Goal: Task Accomplishment & Management: Complete application form

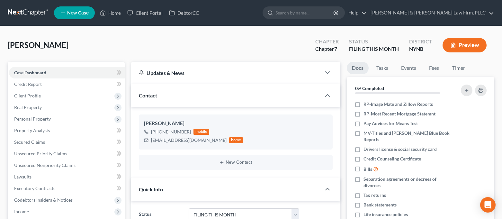
select select "4"
select select "0"
click at [116, 17] on link "Home" at bounding box center [110, 13] width 27 height 12
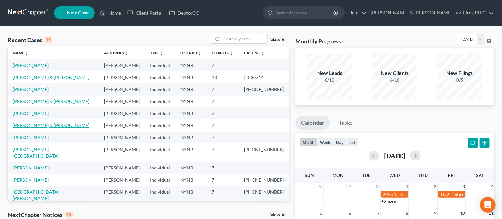
click at [56, 126] on link "[PERSON_NAME] & [PERSON_NAME]" at bounding box center [51, 124] width 76 height 5
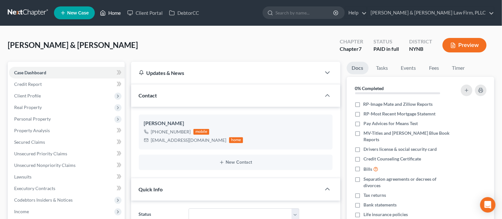
click at [106, 15] on link "Home" at bounding box center [110, 13] width 27 height 12
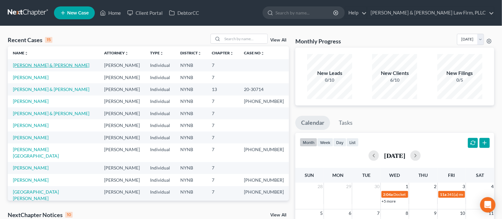
click at [51, 63] on link "[PERSON_NAME] & [PERSON_NAME]" at bounding box center [51, 64] width 76 height 5
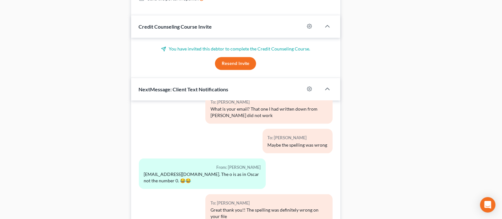
scroll to position [308, 0]
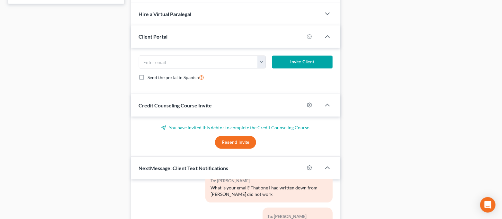
click at [233, 141] on button "Resend Invite" at bounding box center [235, 142] width 41 height 13
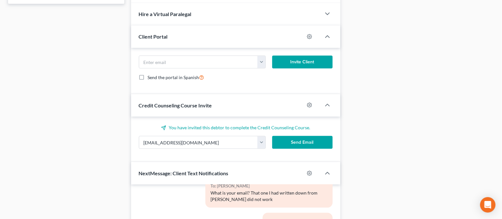
click at [304, 139] on button "Send Email" at bounding box center [302, 142] width 60 height 13
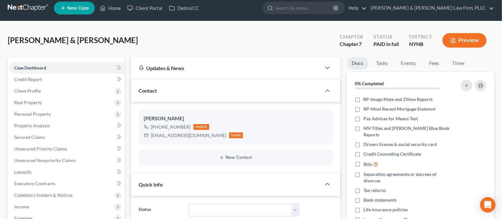
scroll to position [0, 0]
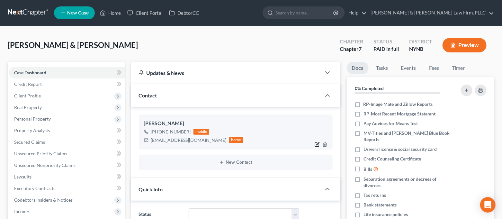
click at [316, 144] on icon "button" at bounding box center [317, 144] width 5 height 5
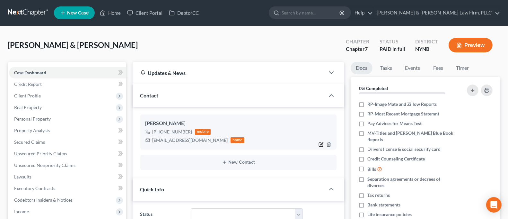
select select "0"
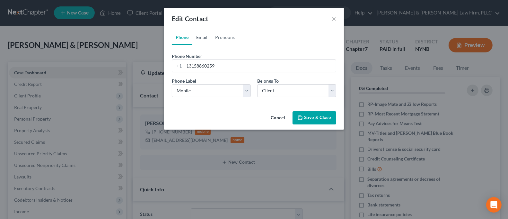
click at [203, 37] on link "Email" at bounding box center [201, 37] width 19 height 15
drag, startPoint x: 239, startPoint y: 65, endPoint x: 172, endPoint y: 68, distance: 67.9
click at [172, 68] on div "[EMAIL_ADDRESS][DOMAIN_NAME]" at bounding box center [254, 65] width 165 height 13
click at [312, 116] on button "Save & Close" at bounding box center [315, 117] width 44 height 13
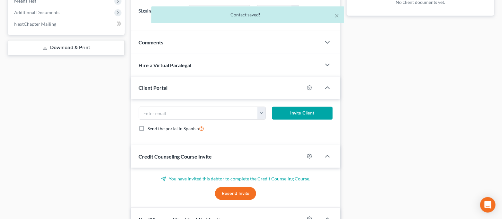
scroll to position [300, 0]
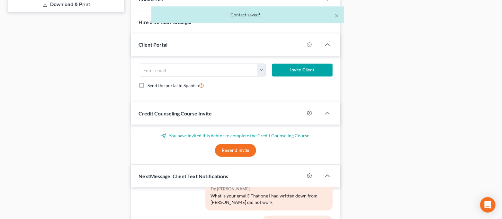
click at [239, 150] on button "Resend Invite" at bounding box center [235, 150] width 41 height 13
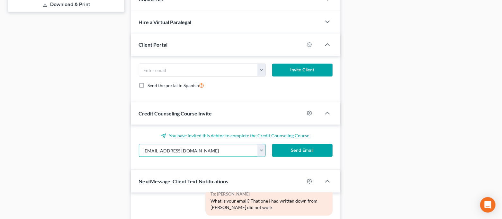
drag, startPoint x: 205, startPoint y: 153, endPoint x: 125, endPoint y: 155, distance: 80.0
click at [125, 155] on div "Petition Navigation Case Dashboard Payments Invoices Payments Payments Credit R…" at bounding box center [250, 49] width 493 height 574
paste input "vno1"
type input "[EMAIL_ADDRESS][DOMAIN_NAME]"
click at [300, 151] on button "Send Email" at bounding box center [302, 150] width 60 height 13
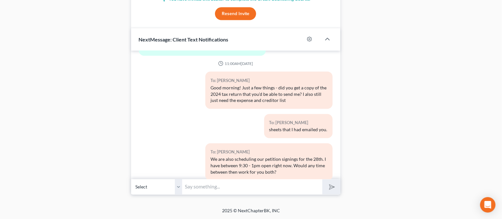
scroll to position [795, 0]
click at [247, 192] on input "text" at bounding box center [252, 187] width 140 height 16
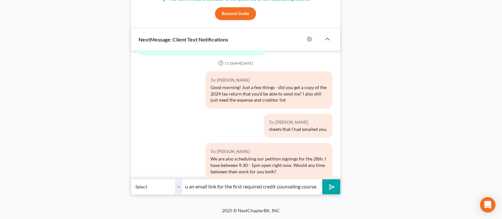
scroll to position [0, 43]
type input "I have also sent you an email link for the first required credit counseling cou…"
click at [322, 179] on button "submit" at bounding box center [331, 186] width 18 height 15
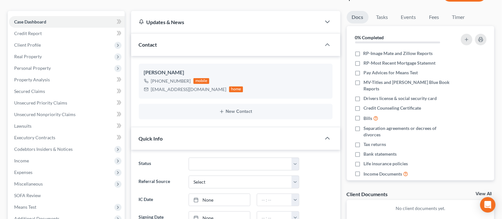
scroll to position [0, 0]
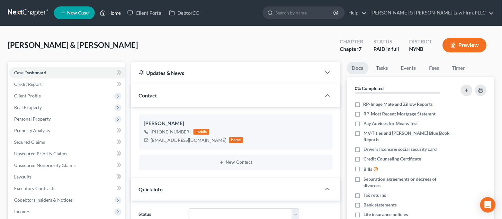
click at [108, 15] on link "Home" at bounding box center [110, 13] width 27 height 12
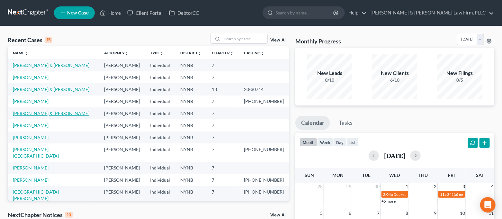
click at [43, 113] on link "[PERSON_NAME] & [PERSON_NAME]" at bounding box center [51, 113] width 76 height 5
select select "4"
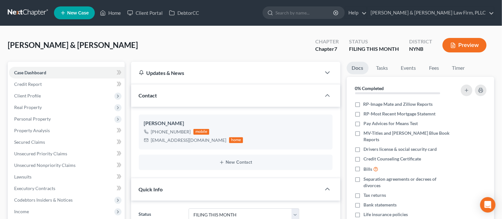
scroll to position [1894, 0]
click at [66, 115] on span "Personal Property" at bounding box center [67, 119] width 116 height 12
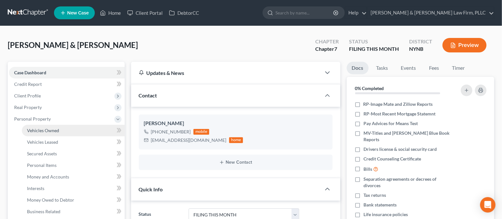
click at [62, 129] on link "Vehicles Owned" at bounding box center [73, 131] width 103 height 12
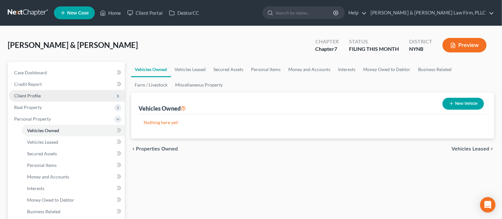
click at [41, 96] on span "Client Profile" at bounding box center [67, 96] width 116 height 12
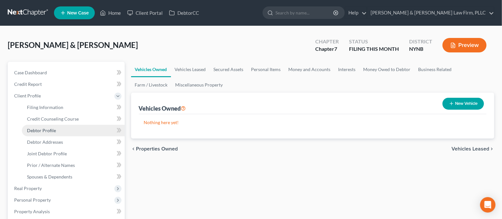
click at [54, 128] on span "Debtor Profile" at bounding box center [41, 130] width 29 height 5
select select "1"
select select "3"
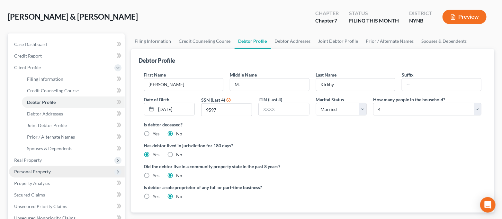
scroll to position [43, 0]
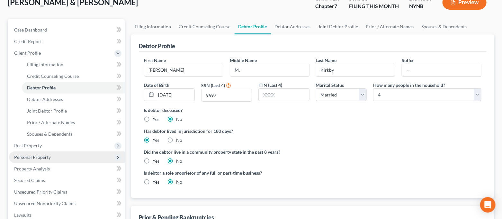
click at [57, 155] on span "Personal Property" at bounding box center [67, 157] width 116 height 12
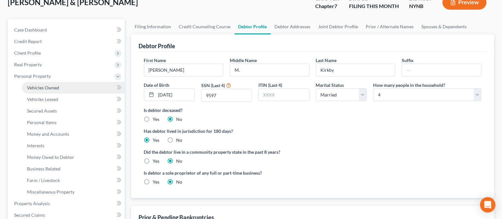
click at [63, 87] on link "Vehicles Owned" at bounding box center [73, 88] width 103 height 12
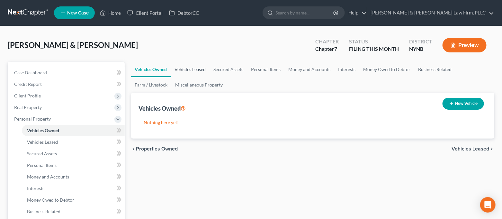
click at [186, 69] on link "Vehicles Leased" at bounding box center [190, 69] width 39 height 15
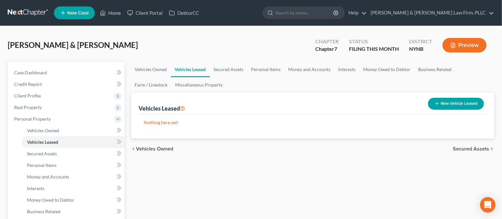
click at [451, 108] on button "New Vehicle Leased" at bounding box center [456, 104] width 56 height 12
select select "2"
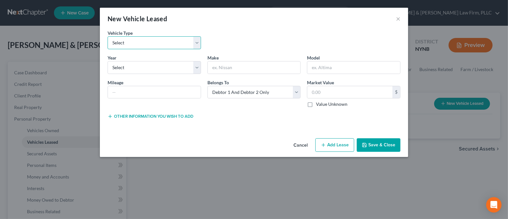
click at [133, 44] on select "Select Automobile Truck Trailer Watercraft Aircraft Motor Home Atv Other Vehicle" at bounding box center [154, 42] width 93 height 13
select select "0"
click at [108, 36] on select "Select Automobile Truck Trailer Watercraft Aircraft Motor Home Atv Other Vehicle" at bounding box center [154, 42] width 93 height 13
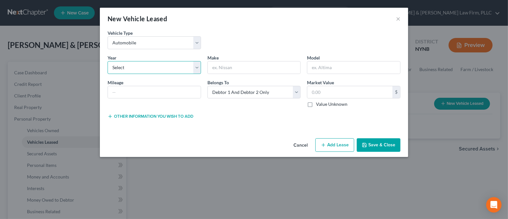
click at [140, 67] on select "Select 2026 2025 2024 2023 2022 2021 2020 2019 2018 2017 2016 2015 2014 2013 20…" at bounding box center [154, 67] width 93 height 13
select select "3"
click at [108, 61] on select "Select 2026 2025 2024 2023 2022 2021 2020 2019 2018 2017 2016 2015 2014 2013 20…" at bounding box center [154, 67] width 93 height 13
click at [235, 65] on input "text" at bounding box center [254, 67] width 93 height 12
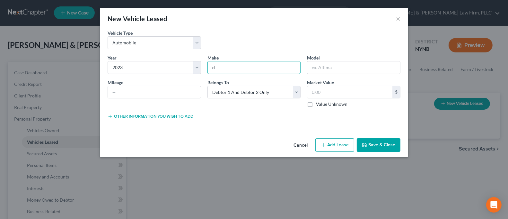
type input "Dodge"
click at [363, 65] on input "text" at bounding box center [353, 67] width 93 height 12
type input "[GEOGRAPHIC_DATA]"
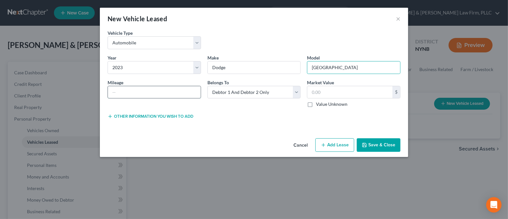
click at [154, 94] on input "text" at bounding box center [154, 92] width 93 height 12
type input "22K"
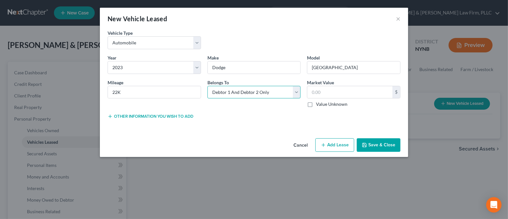
click at [255, 96] on select "Select Debtor 1 Only Debtor 2 Only Debtor 1 And Debtor 2 Only At Least One Of T…" at bounding box center [254, 92] width 93 height 13
select select "0"
click at [208, 86] on select "Select Debtor 1 Only Debtor 2 Only Debtor 1 And Debtor 2 Only At Least One Of T…" at bounding box center [254, 92] width 93 height 13
click at [392, 147] on button "Save & Close" at bounding box center [379, 144] width 44 height 13
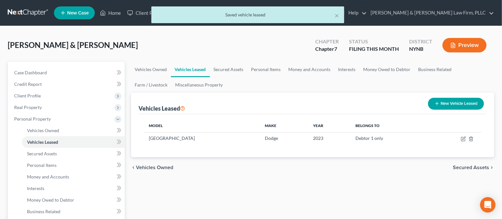
click at [450, 107] on button "New Vehicle Leased" at bounding box center [456, 104] width 56 height 12
select select "2"
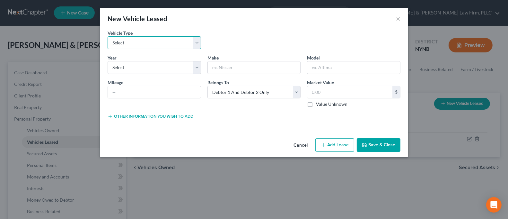
click at [170, 44] on select "Select Automobile Truck Trailer Watercraft Aircraft Motor Home Atv Other Vehicle" at bounding box center [154, 42] width 93 height 13
select select "0"
click at [108, 36] on select "Select Automobile Truck Trailer Watercraft Aircraft Motor Home Atv Other Vehicle" at bounding box center [154, 42] width 93 height 13
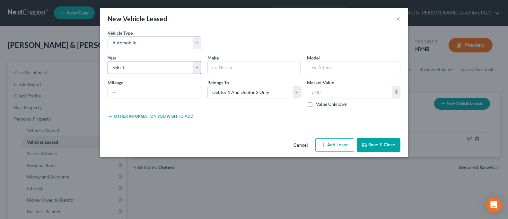
click at [163, 68] on select "Select 2026 2025 2024 2023 2022 2021 2020 2019 2018 2017 2016 2015 2014 2013 20…" at bounding box center [154, 67] width 93 height 13
select select "2"
click at [108, 61] on select "Select 2026 2025 2024 2023 2022 2021 2020 2019 2018 2017 2016 2015 2014 2013 20…" at bounding box center [154, 67] width 93 height 13
click at [241, 66] on input "text" at bounding box center [254, 67] width 93 height 12
type input "Jeep"
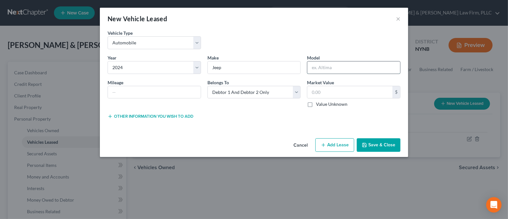
click at [335, 69] on input "text" at bounding box center [353, 67] width 93 height 12
type input "Cherokee"
click at [293, 91] on select "Select Debtor 1 Only Debtor 2 Only Debtor 1 And Debtor 2 Only At Least One Of T…" at bounding box center [254, 92] width 93 height 13
select select "1"
click at [208, 86] on select "Select Debtor 1 Only Debtor 2 Only Debtor 1 And Debtor 2 Only At Least One Of T…" at bounding box center [254, 92] width 93 height 13
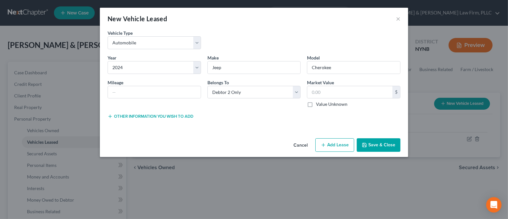
click at [382, 147] on button "Save & Close" at bounding box center [379, 144] width 44 height 13
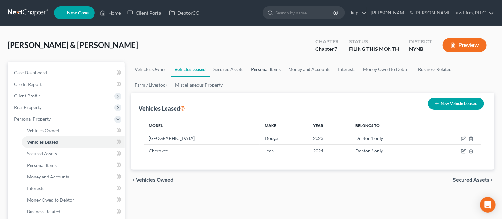
click at [274, 73] on link "Personal Items" at bounding box center [265, 69] width 37 height 15
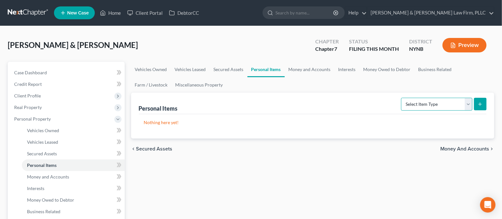
click at [418, 104] on select "Select Item Type Clothing Collectibles Of Value Electronics Firearms Household …" at bounding box center [436, 104] width 71 height 13
select select "clothing"
click at [402, 98] on select "Select Item Type Clothing Collectibles Of Value Electronics Firearms Household …" at bounding box center [436, 104] width 71 height 13
click at [477, 104] on button "submit" at bounding box center [480, 104] width 13 height 13
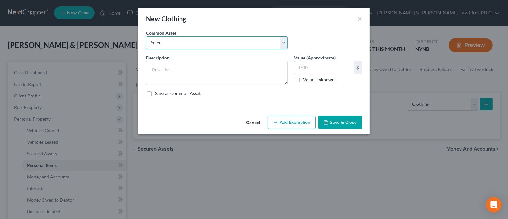
click at [224, 42] on select "Select Regular Everyday Clothing For Debtor & Spouse Regular Everyday Clothing …" at bounding box center [217, 42] width 142 height 13
select select "0"
click at [146, 36] on select "Select Regular Everyday Clothing For Debtor & Spouse Regular Everyday Clothing …" at bounding box center [217, 42] width 142 height 13
type textarea "Regular Everyday Clothing For Debtor & Spouse"
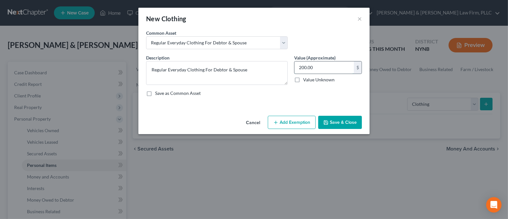
click at [323, 68] on input "200.00" at bounding box center [324, 67] width 59 height 12
type input "4"
type input "350.00"
click at [307, 124] on button "Add Exemption" at bounding box center [292, 122] width 48 height 13
select select "2"
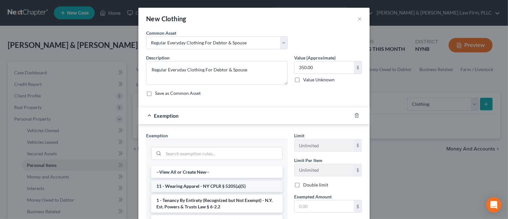
click at [246, 187] on li "11 - Wearing Apparel - NY CPLR § 5205(a)(5)" at bounding box center [216, 186] width 131 height 12
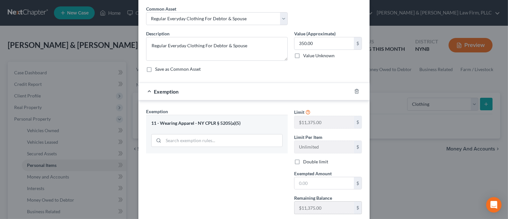
scroll to position [43, 0]
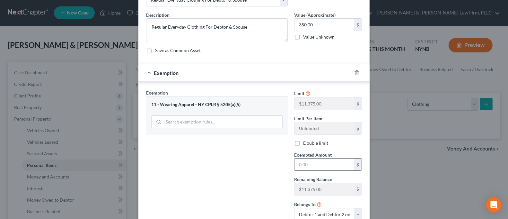
click at [319, 168] on input "text" at bounding box center [324, 164] width 59 height 12
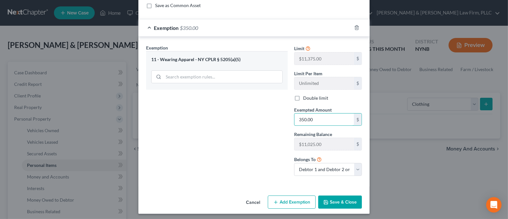
scroll to position [90, 0]
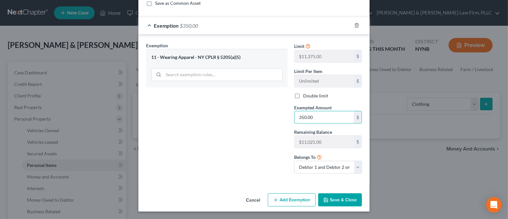
type input "350.00"
click at [334, 198] on button "Save & Close" at bounding box center [340, 199] width 44 height 13
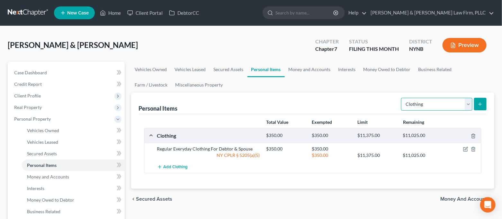
click at [439, 106] on select "Select Item Type Clothing Collectibles Of Value Electronics Firearms Household …" at bounding box center [436, 104] width 71 height 13
select select "collectibles_of_value"
click at [402, 98] on select "Select Item Type Clothing Collectibles Of Value Electronics Firearms Household …" at bounding box center [436, 104] width 71 height 13
click at [477, 105] on button "submit" at bounding box center [480, 104] width 13 height 13
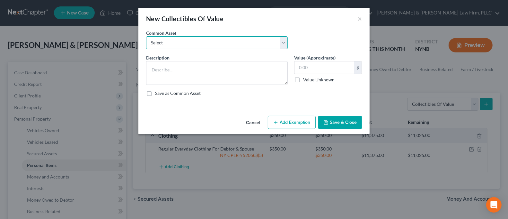
click at [251, 46] on select "Select Family Photographs and Keep Sake Items Family Photographs and Books" at bounding box center [217, 42] width 142 height 13
select select "1"
click at [146, 36] on select "Select Family Photographs and Keep Sake Items Family Photographs and Books" at bounding box center [217, 42] width 142 height 13
type textarea "Family Photographs and Books"
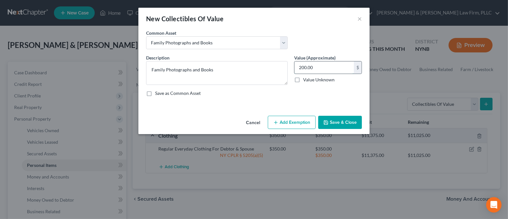
click at [320, 67] on input "200.00" at bounding box center [324, 67] width 59 height 12
type input "300.00"
click at [292, 122] on button "Add Exemption" at bounding box center [292, 122] width 48 height 13
select select "2"
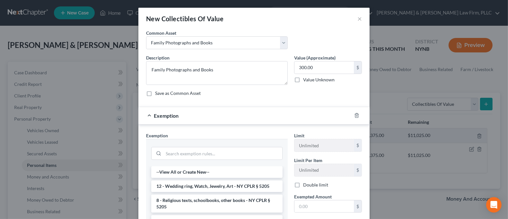
drag, startPoint x: 245, startPoint y: 200, endPoint x: 253, endPoint y: 200, distance: 7.1
click at [246, 200] on li "8 - Religious texts, schoolbooks, other books - NY CPLR § 5205" at bounding box center [216, 203] width 131 height 18
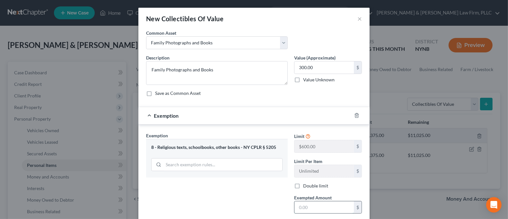
click at [312, 206] on input "text" at bounding box center [324, 207] width 59 height 12
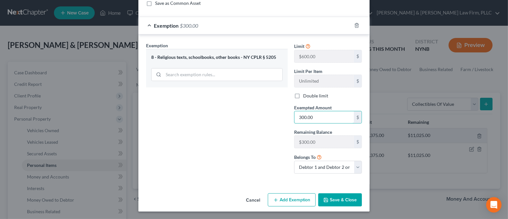
type input "300.00"
click at [268, 151] on div "Exemption Set must be selected for CA. Exemption * 8 - Religious texts, schoolb…" at bounding box center [217, 110] width 148 height 137
click at [336, 203] on button "Save & Close" at bounding box center [340, 199] width 44 height 13
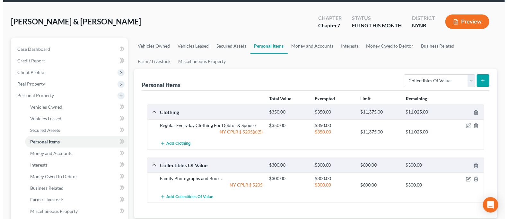
scroll to position [43, 0]
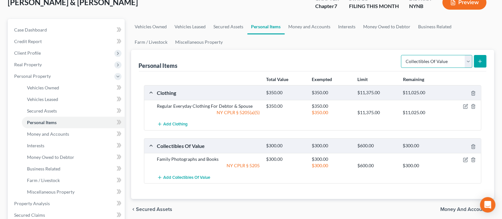
click at [425, 63] on select "Select Item Type Clothing Collectibles Of Value Electronics Firearms Household …" at bounding box center [436, 61] width 71 height 13
select select "electronics"
click at [402, 55] on select "Select Item Type Clothing Collectibles Of Value Electronics Firearms Household …" at bounding box center [436, 61] width 71 height 13
click at [480, 60] on icon "submit" at bounding box center [479, 61] width 5 height 5
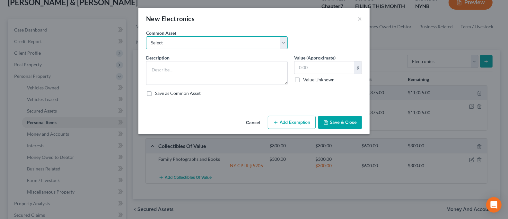
click at [223, 46] on select "Select Cell Phone Electronics to Include: TVs, Computer, Cell Phone(s), and Oth…" at bounding box center [217, 42] width 142 height 13
select select "1"
click at [146, 36] on select "Select Cell Phone Electronics to Include: TVs, Computer, Cell Phone(s), and Oth…" at bounding box center [217, 42] width 142 height 13
type textarea "Electronics to Include: TVs, Computer, Cell Phone(s), and Other Misc. Electroni…"
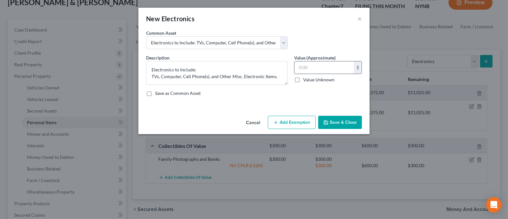
click at [310, 68] on input "text" at bounding box center [324, 67] width 59 height 12
type input "2,000.00"
click at [302, 119] on button "Add Exemption" at bounding box center [292, 122] width 48 height 13
select select "2"
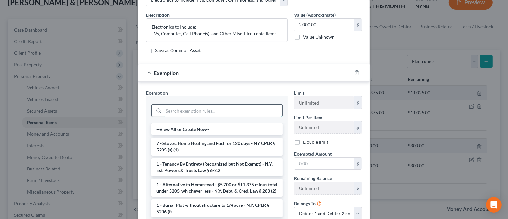
click at [218, 113] on input "search" at bounding box center [223, 110] width 119 height 12
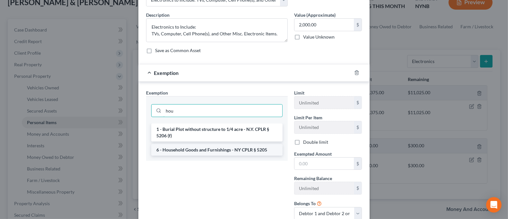
type input "hou"
click at [226, 146] on li "6 - Household Goods and Furnishings - NY CPLR § 5205" at bounding box center [216, 150] width 131 height 12
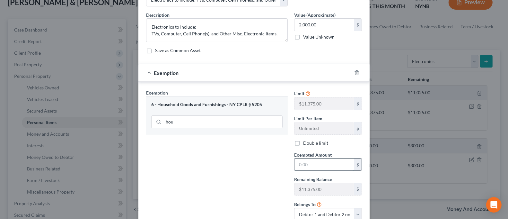
click at [310, 164] on input "text" at bounding box center [324, 164] width 59 height 12
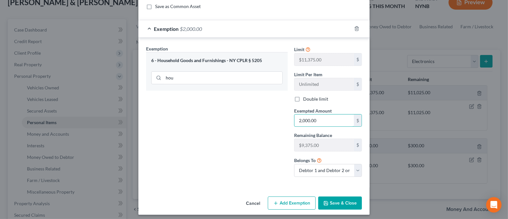
scroll to position [90, 0]
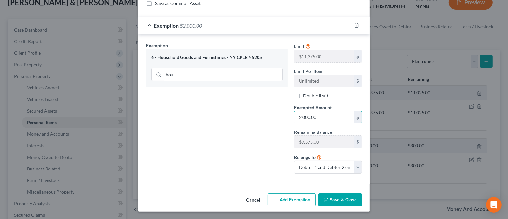
type input "2,000.00"
click at [209, 134] on div "Exemption Set must be selected for CA. Exemption * 6 - Household Goods and Furn…" at bounding box center [217, 110] width 148 height 137
click at [334, 200] on button "Save & Close" at bounding box center [340, 199] width 44 height 13
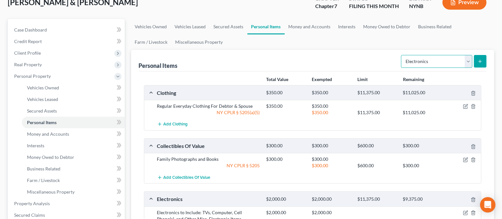
click at [417, 65] on select "Select Item Type Clothing Collectibles Of Value Electronics Firearms Household …" at bounding box center [436, 61] width 71 height 13
select select "household_goods"
click at [402, 55] on select "Select Item Type Clothing Collectibles Of Value Electronics Firearms Household …" at bounding box center [436, 61] width 71 height 13
click at [475, 63] on button "submit" at bounding box center [480, 61] width 13 height 13
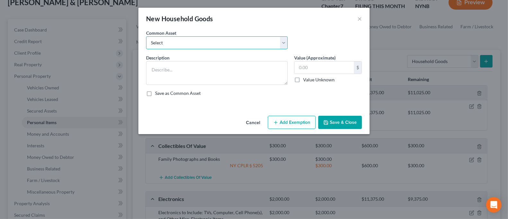
click at [221, 46] on select "Select Household Goods and Furnishings to Include Bedroom Set and Other Misc. I…" at bounding box center [217, 42] width 142 height 13
select select "1"
click at [146, 36] on select "Select Household Goods and Furnishings to Include Bedroom Set and Other Misc. I…" at bounding box center [217, 42] width 142 height 13
type textarea "Household Goods and Furnishings to Include Appliances, Furniture, Bedroom Set a…"
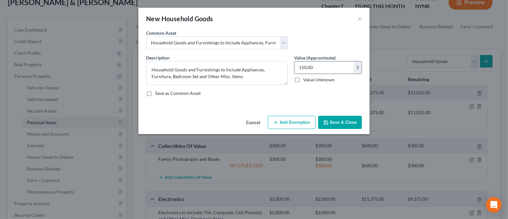
click at [323, 68] on input "150.00" at bounding box center [324, 67] width 59 height 12
type input "3,500.00"
click at [291, 119] on button "Add Exemption" at bounding box center [292, 122] width 48 height 13
select select "2"
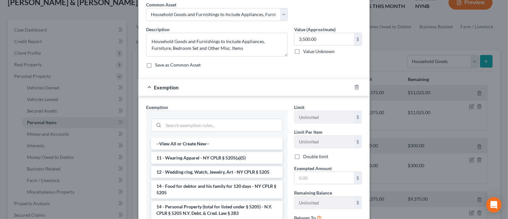
scroll to position [43, 0]
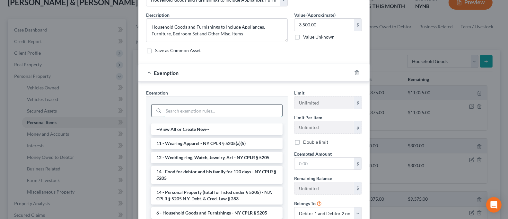
click at [218, 112] on input "search" at bounding box center [223, 110] width 119 height 12
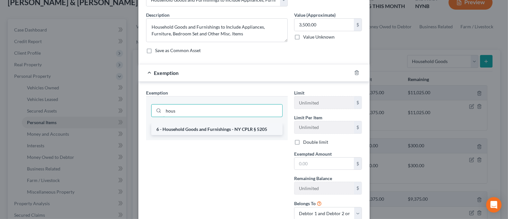
type input "hous"
click at [218, 124] on li "6 - Household Goods and Furnishings - NY CPLR § 5205" at bounding box center [216, 129] width 131 height 12
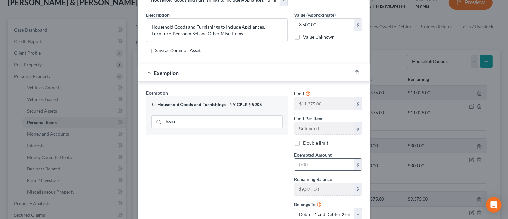
click at [299, 165] on input "text" at bounding box center [324, 164] width 59 height 12
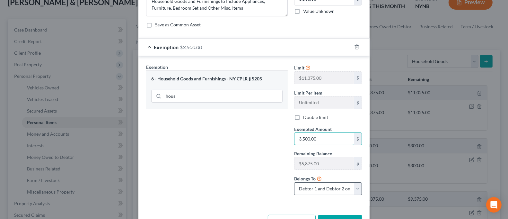
scroll to position [90, 0]
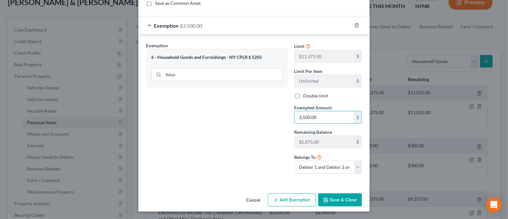
type input "3,500.00"
click at [336, 197] on button "Save & Close" at bounding box center [340, 199] width 44 height 13
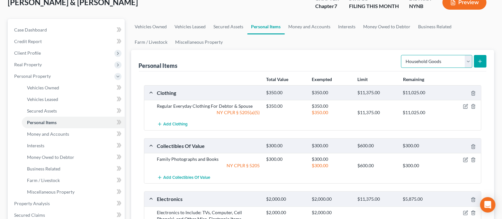
click at [425, 67] on select "Select Item Type Clothing Collectibles Of Value Electronics Firearms Household …" at bounding box center [436, 61] width 71 height 13
select select "jewelry"
click at [402, 55] on select "Select Item Type Clothing Collectibles Of Value Electronics Firearms Household …" at bounding box center [436, 61] width 71 height 13
click at [478, 62] on icon "submit" at bounding box center [479, 61] width 5 height 5
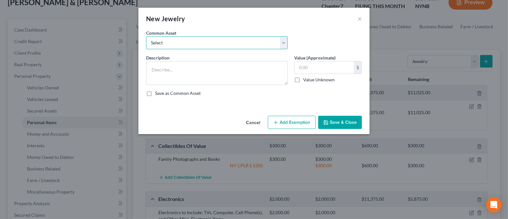
click at [245, 38] on select "Select Jewelry to Include Wedding Bands and Costume Jewelry Jewelry to Include …" at bounding box center [217, 42] width 142 height 13
select select "0"
click at [146, 36] on select "Select Jewelry to Include Wedding Bands and Costume Jewelry Jewelry to Include …" at bounding box center [217, 42] width 142 height 13
type textarea "Jewelry to Include Wedding Bands and Costume Jewelry"
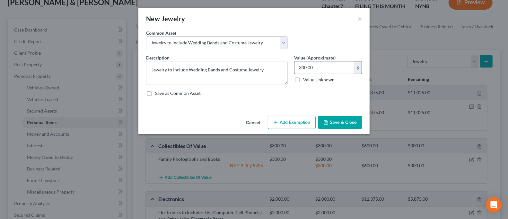
click at [326, 70] on input "300.00" at bounding box center [324, 67] width 59 height 12
type input "1,500.00"
click at [295, 120] on button "Add Exemption" at bounding box center [292, 122] width 48 height 13
select select "2"
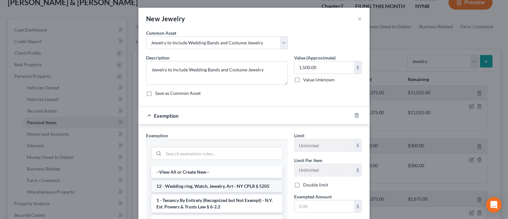
click at [253, 185] on li "12 - Wedding ring, Watch, Jewelry, Art - NY CPLR § 5205" at bounding box center [216, 186] width 131 height 12
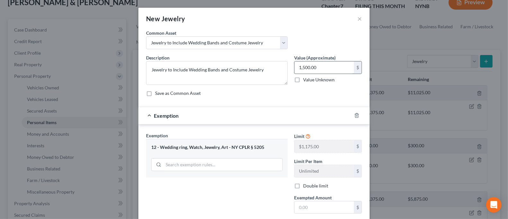
click at [322, 67] on input "1,500.00" at bounding box center [324, 67] width 59 height 12
type input "1,000.00"
click at [313, 206] on input "text" at bounding box center [324, 207] width 59 height 12
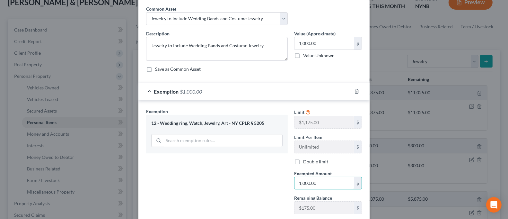
scroll to position [43, 0]
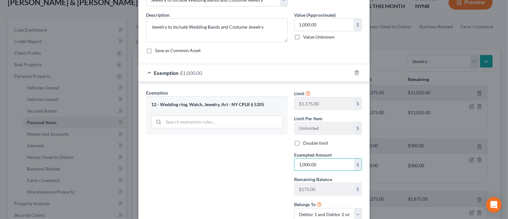
type input "1,000.00"
click at [236, 163] on div "Exemption Set must be selected for CA. Exemption * 12 - Wedding ring, Watch, Je…" at bounding box center [217, 157] width 148 height 137
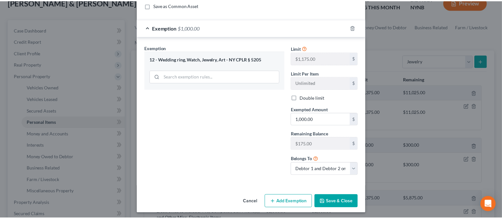
scroll to position [90, 0]
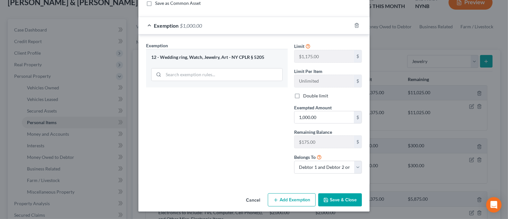
click at [334, 201] on button "Save & Close" at bounding box center [340, 199] width 44 height 13
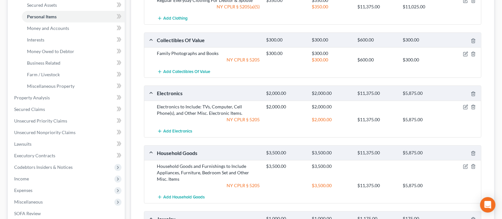
scroll to position [43, 0]
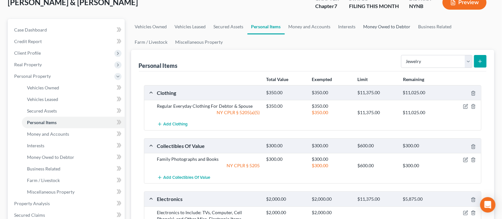
click at [384, 24] on link "Money Owed to Debtor" at bounding box center [387, 26] width 55 height 15
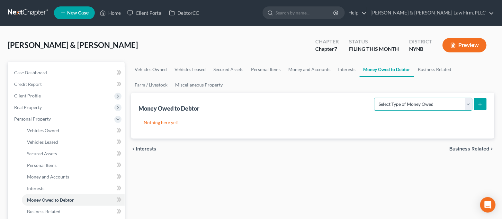
click at [425, 105] on select "Select Type of Money Owed Accounts Receivable Alimony Child Support Claims Agai…" at bounding box center [423, 104] width 98 height 13
select select "expected_tax_refund"
click at [375, 98] on select "Select Type of Money Owed Accounts Receivable Alimony Child Support Claims Agai…" at bounding box center [423, 104] width 98 height 13
click at [478, 102] on icon "submit" at bounding box center [479, 104] width 5 height 5
select select "0"
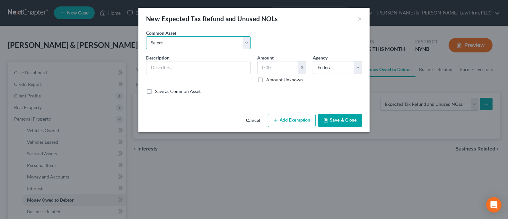
click at [241, 41] on select "Select 2025Tax Refund-State 2025 Tax Refund-Federal 2024 Tax Refund-Federal 202…" at bounding box center [198, 42] width 105 height 13
select select "1"
click at [146, 36] on select "Select 2025Tax Refund-State 2025 Tax Refund-Federal 2024 Tax Refund-Federal 202…" at bounding box center [198, 42] width 105 height 13
type input "2025 Tax Refund-Federal"
type input "0.00"
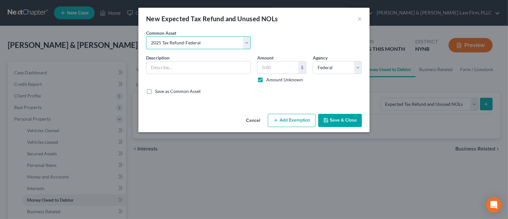
checkbox input "true"
click at [341, 123] on button "Save & Close" at bounding box center [340, 120] width 44 height 13
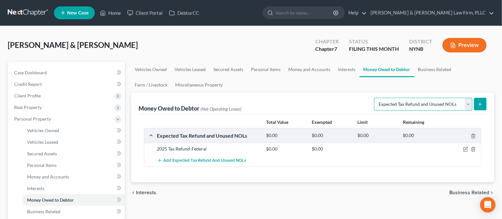
click at [392, 108] on select "Select Type of Money Owed Accounts Receivable Alimony Child Support Claims Agai…" at bounding box center [423, 104] width 98 height 13
click at [485, 107] on button "submit" at bounding box center [480, 104] width 13 height 13
select select "0"
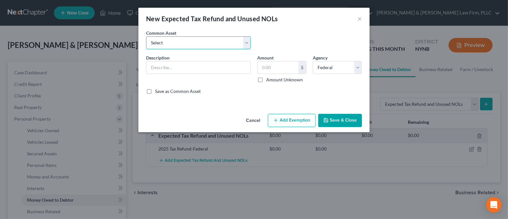
click at [238, 47] on select "Select 2025Tax Refund-State 2025 Tax Refund-Federal 2024 Tax Refund-Federal 202…" at bounding box center [198, 42] width 105 height 13
select select "4"
click at [146, 36] on select "Select 2025Tax Refund-State 2025 Tax Refund-Federal 2024 Tax Refund-Federal 202…" at bounding box center [198, 42] width 105 height 13
type input "2025 Tax Refund-State"
type input "0.00"
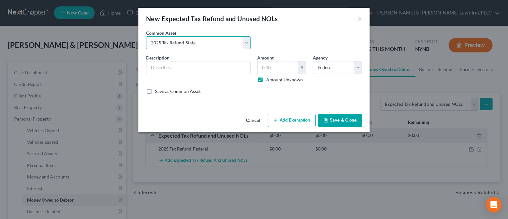
checkbox input "true"
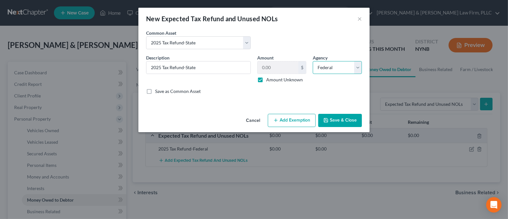
click at [328, 66] on select "Select Federal State Local" at bounding box center [337, 67] width 49 height 13
select select "1"
click at [313, 61] on select "Select Federal State Local" at bounding box center [337, 67] width 49 height 13
click at [334, 121] on button "Save & Close" at bounding box center [340, 120] width 44 height 13
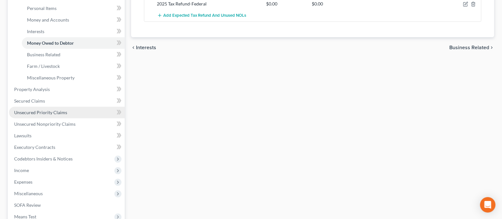
scroll to position [171, 0]
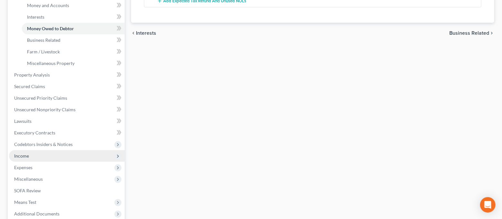
click at [40, 157] on span "Income" at bounding box center [67, 156] width 116 height 12
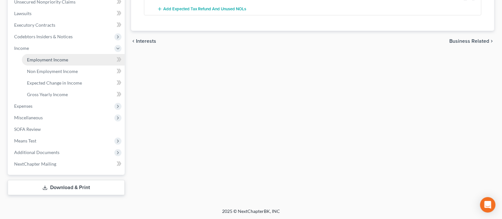
click at [58, 58] on span "Employment Income" at bounding box center [47, 59] width 41 height 5
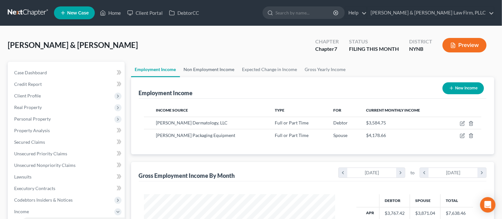
click at [207, 66] on link "Non Employment Income" at bounding box center [209, 69] width 58 height 15
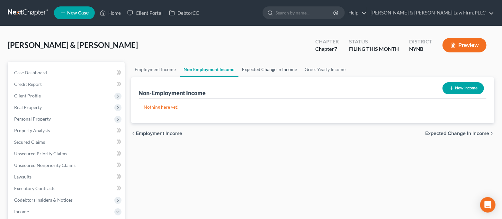
click at [279, 69] on link "Expected Change in Income" at bounding box center [269, 69] width 63 height 15
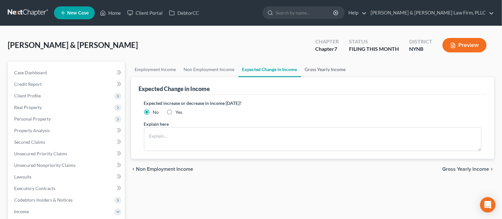
click at [313, 69] on link "Gross Yearly Income" at bounding box center [325, 69] width 49 height 15
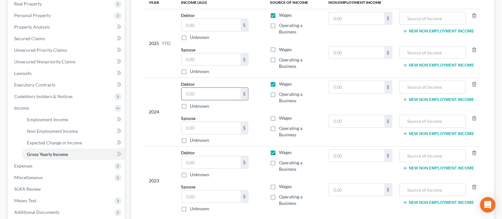
scroll to position [85, 0]
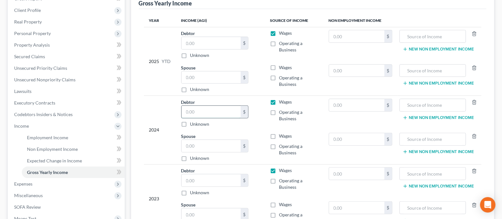
click at [212, 110] on input "text" at bounding box center [211, 112] width 59 height 12
type input "40,076.00"
click at [217, 145] on input "text" at bounding box center [211, 146] width 59 height 12
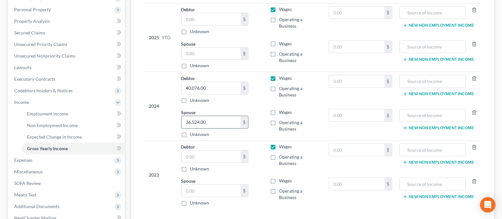
scroll to position [128, 0]
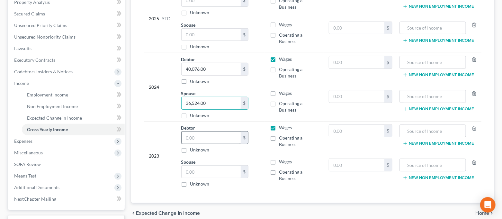
type input "36,524.00"
click at [206, 138] on input "text" at bounding box center [211, 137] width 59 height 12
type input "37,014.00"
click at [221, 175] on input "text" at bounding box center [211, 171] width 59 height 12
click at [279, 92] on label "Wages" at bounding box center [285, 93] width 13 height 6
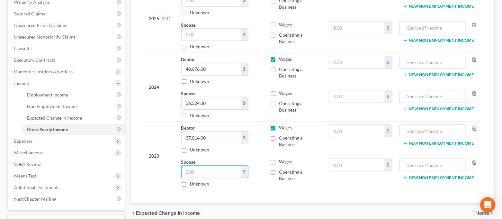
click at [281, 92] on input "Wages" at bounding box center [283, 92] width 4 height 4
checkbox input "true"
click at [279, 162] on label "Wages" at bounding box center [285, 161] width 13 height 6
click at [281, 162] on input "Wages" at bounding box center [283, 160] width 4 height 4
checkbox input "true"
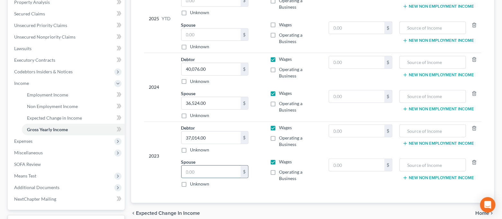
click at [213, 170] on input "text" at bounding box center [211, 171] width 59 height 12
type input "36,477.00"
click at [237, 198] on div "Year Income (AGI) Source of Income Non Employment Income 2025 YTD Debtor $ Unkn…" at bounding box center [313, 84] width 348 height 236
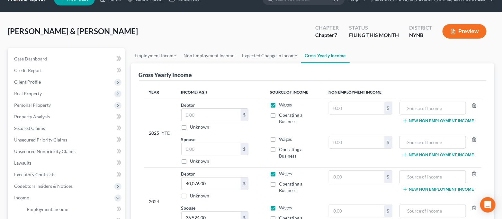
scroll to position [0, 0]
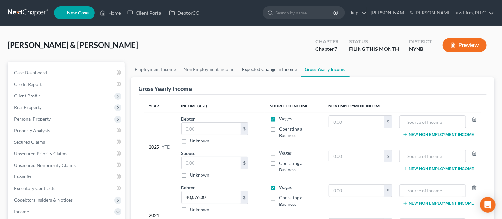
click at [270, 69] on link "Expected Change in Income" at bounding box center [269, 69] width 63 height 15
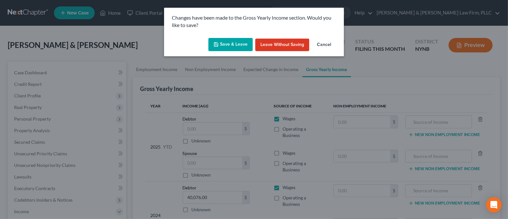
click at [228, 46] on button "Save & Leave" at bounding box center [231, 44] width 44 height 13
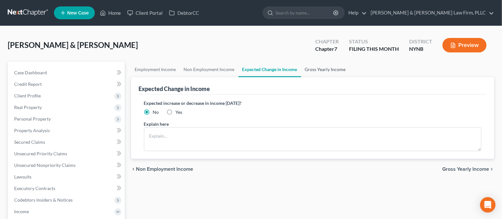
click at [307, 67] on link "Gross Yearly Income" at bounding box center [325, 69] width 49 height 15
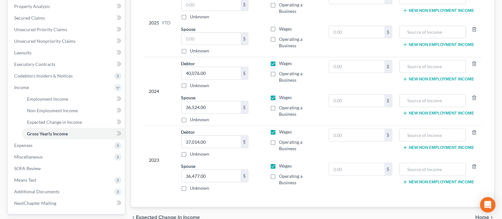
scroll to position [128, 0]
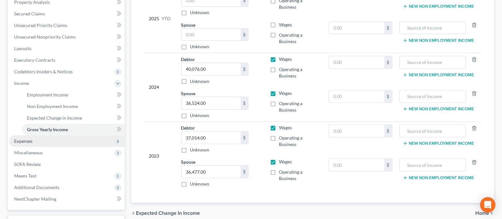
click at [58, 143] on span "Expenses" at bounding box center [67, 141] width 116 height 12
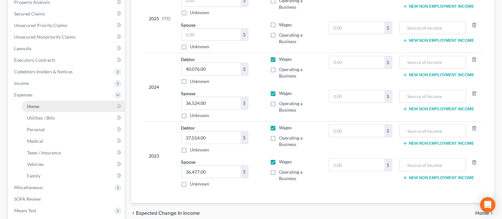
click at [49, 108] on link "Home" at bounding box center [73, 107] width 103 height 12
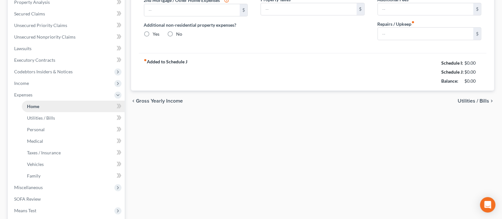
scroll to position [5, 0]
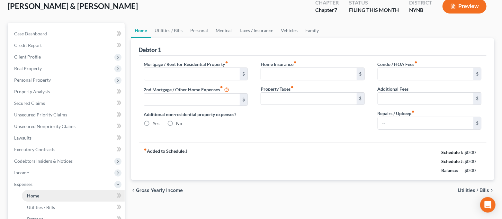
type input "0.00"
radio input "true"
type input "0.00"
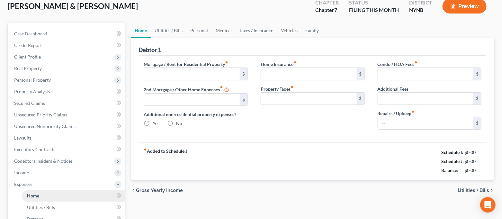
type input "0.00"
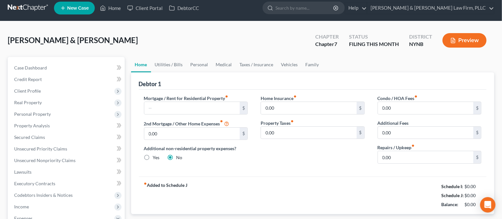
scroll to position [0, 0]
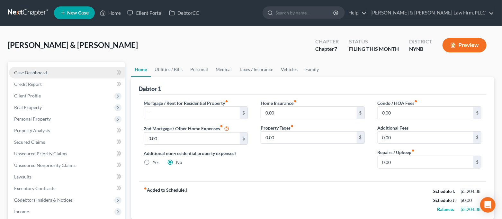
click at [73, 72] on link "Case Dashboard" at bounding box center [67, 73] width 116 height 12
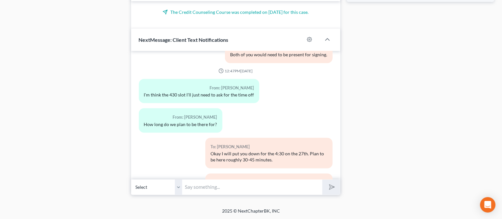
scroll to position [1894, 0]
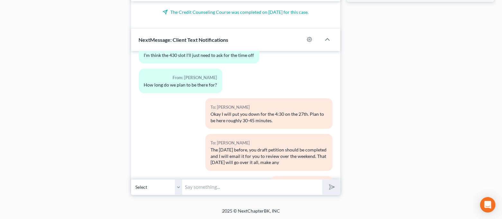
click at [249, 188] on input "text" at bounding box center [252, 187] width 140 height 16
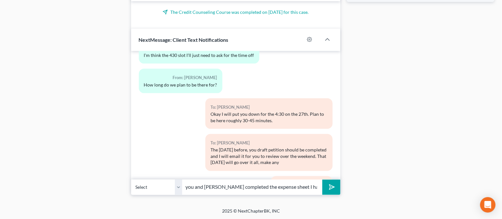
scroll to position [0, 0]
drag, startPoint x: 249, startPoint y: 188, endPoint x: 269, endPoint y: 189, distance: 20.3
click at [301, 191] on input "Hi. Have you and [PERSON_NAME] completed the expense sheet I had sent to you a …" at bounding box center [252, 187] width 140 height 16
click at [262, 188] on input "Hi. Have you and [PERSON_NAME] completed the expense sheet I had sent to you a …" at bounding box center [252, 187] width 140 height 16
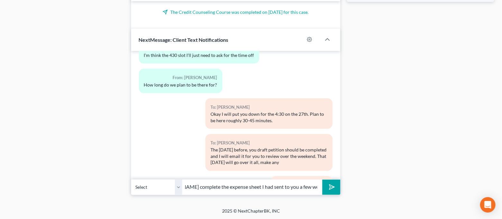
drag, startPoint x: 289, startPoint y: 190, endPoint x: 337, endPoint y: 199, distance: 48.8
click at [311, 186] on input "Hi. Have you and [PERSON_NAME] complete the expense sheet I had sent to you a f…" at bounding box center [252, 187] width 140 height 16
type input "Hi. Have you and [PERSON_NAME] complete the expense sheet I had sent to you a f…"
click at [332, 188] on icon "submit" at bounding box center [330, 186] width 9 height 9
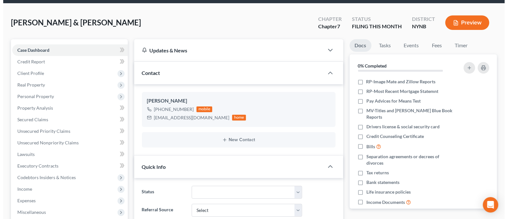
scroll to position [0, 0]
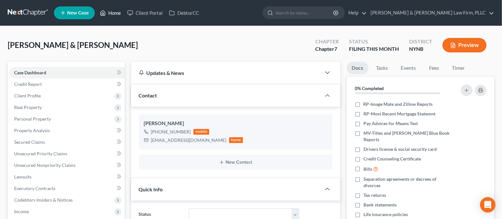
click at [116, 13] on link "Home" at bounding box center [110, 13] width 27 height 12
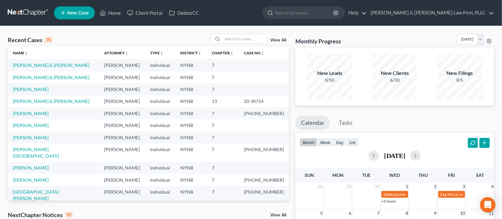
click at [23, 214] on link "[PERSON_NAME]" at bounding box center [31, 216] width 36 height 5
select select "4"
select select "6"
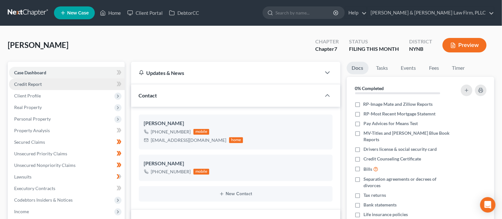
click at [46, 84] on link "Credit Report" at bounding box center [67, 84] width 116 height 12
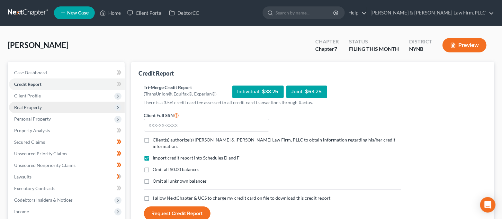
click at [78, 108] on span "Real Property" at bounding box center [67, 108] width 116 height 12
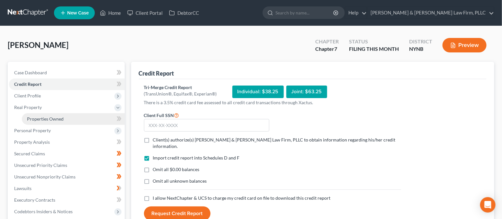
click at [71, 117] on link "Properties Owned" at bounding box center [73, 119] width 103 height 12
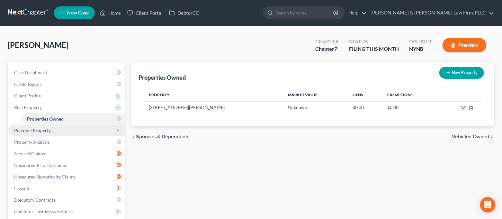
click at [58, 133] on span "Personal Property" at bounding box center [67, 131] width 116 height 12
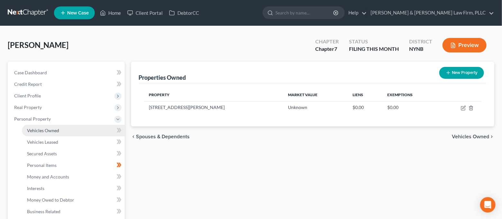
click at [62, 131] on link "Vehicles Owned" at bounding box center [73, 131] width 103 height 12
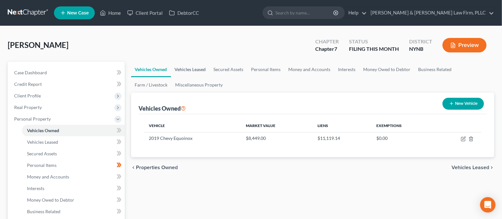
click at [188, 70] on link "Vehicles Leased" at bounding box center [190, 69] width 39 height 15
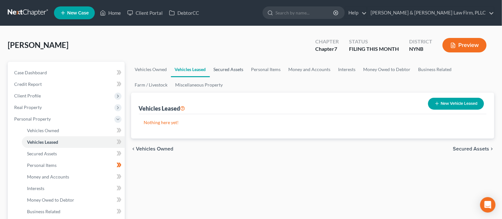
click at [234, 71] on link "Secured Assets" at bounding box center [229, 69] width 38 height 15
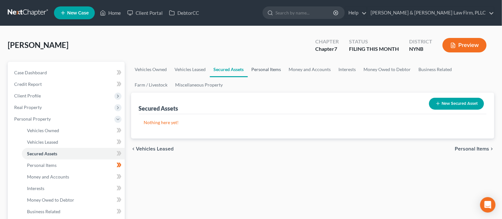
click at [276, 70] on link "Personal Items" at bounding box center [266, 69] width 37 height 15
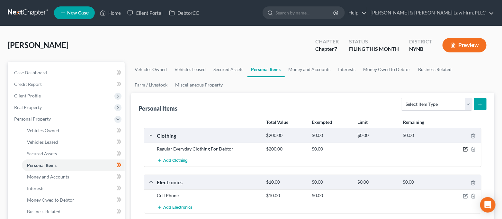
click at [465, 149] on icon "button" at bounding box center [465, 149] width 5 height 5
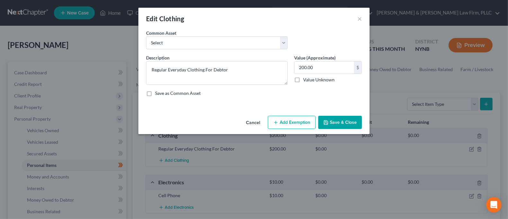
click at [290, 122] on button "Add Exemption" at bounding box center [292, 122] width 48 height 13
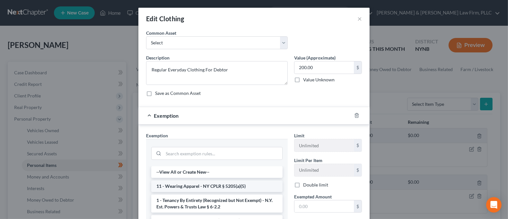
click at [244, 188] on li "11 - Wearing Apparel - NY CPLR § 5205(a)(5)" at bounding box center [216, 186] width 131 height 12
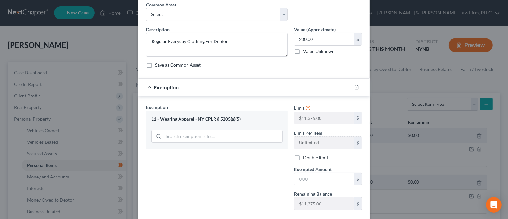
scroll to position [43, 0]
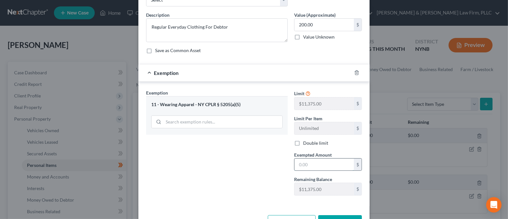
click at [312, 163] on input "text" at bounding box center [324, 164] width 59 height 12
type input "200.00"
click at [234, 167] on div "Exemption Set must be selected for CA. Exemption * 11 - Wearing Apparel - NY CP…" at bounding box center [217, 144] width 148 height 111
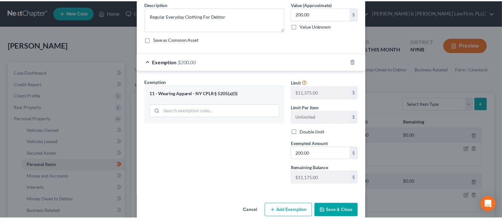
scroll to position [65, 0]
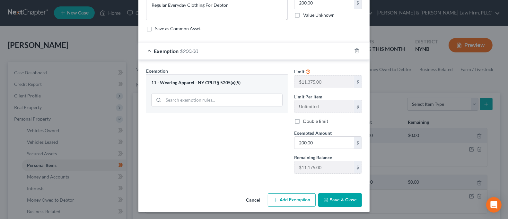
click at [342, 196] on button "Save & Close" at bounding box center [340, 199] width 44 height 13
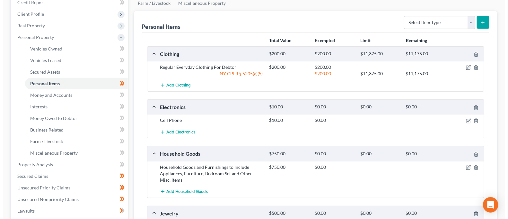
scroll to position [85, 0]
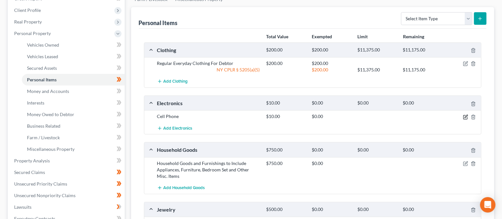
click at [465, 117] on icon "button" at bounding box center [466, 116] width 3 height 3
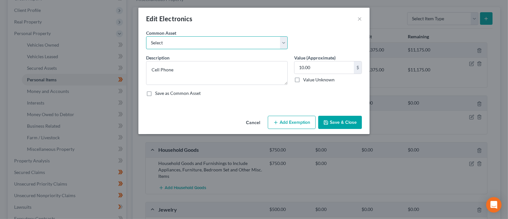
click at [234, 43] on select "Select Cell Phone Electronics to Include: TVs, Computer, Cell Phone(s), and Oth…" at bounding box center [217, 42] width 142 height 13
select select "1"
click at [146, 36] on select "Select Cell Phone Electronics to Include: TVs, Computer, Cell Phone(s), and Oth…" at bounding box center [217, 42] width 142 height 13
type textarea "Electronics to Include: TVs, Computer, Cell Phone(s), and Other Misc. Electroni…"
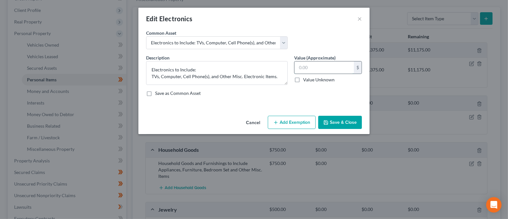
click at [310, 68] on input "text" at bounding box center [324, 67] width 59 height 12
type input "500.00"
click at [300, 119] on button "Add Exemption" at bounding box center [292, 122] width 48 height 13
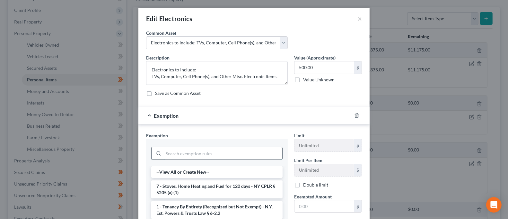
click at [232, 148] on input "search" at bounding box center [223, 153] width 119 height 12
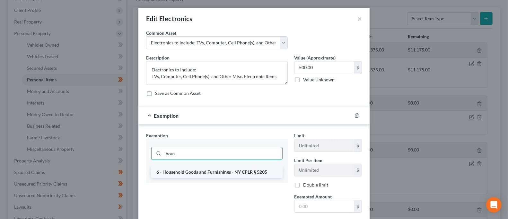
type input "hous"
click at [231, 169] on li "6 - Household Goods and Furnishings - NY CPLR § 5205" at bounding box center [216, 172] width 131 height 12
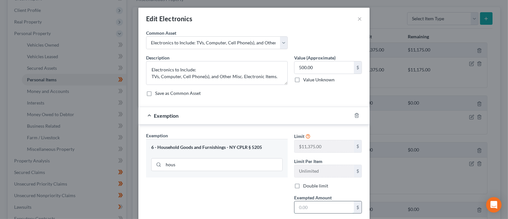
click at [316, 205] on input "text" at bounding box center [324, 207] width 59 height 12
type input "500.00"
click at [276, 197] on div "Exemption Set must be selected for CA. Exemption * 6 - Household Goods and Furn…" at bounding box center [217, 187] width 148 height 111
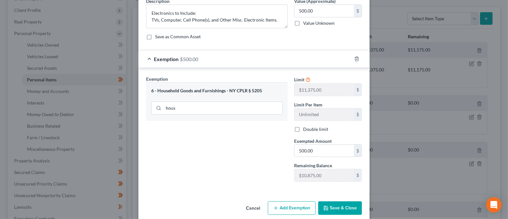
scroll to position [65, 0]
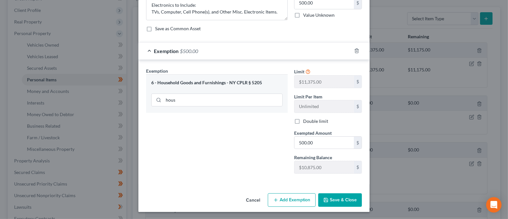
click at [340, 199] on button "Save & Close" at bounding box center [340, 199] width 44 height 13
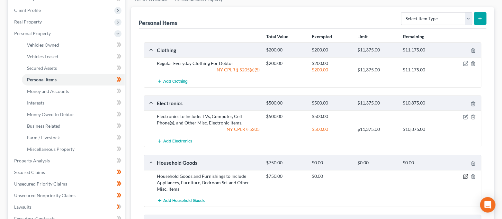
click at [465, 175] on icon "button" at bounding box center [466, 175] width 3 height 3
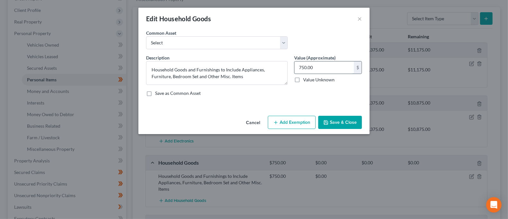
click at [336, 68] on input "750.00" at bounding box center [324, 67] width 59 height 12
type input "1,500.00"
click at [290, 118] on button "Add Exemption" at bounding box center [292, 122] width 48 height 13
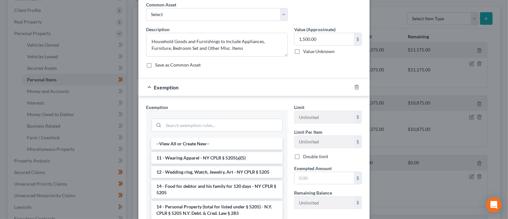
scroll to position [43, 0]
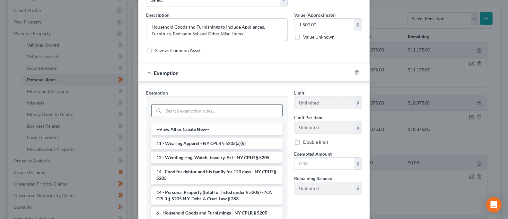
click at [222, 111] on input "search" at bounding box center [223, 110] width 119 height 12
click at [245, 209] on li "6 - Household Goods and Furnishings - NY CPLR § 5205" at bounding box center [216, 213] width 131 height 12
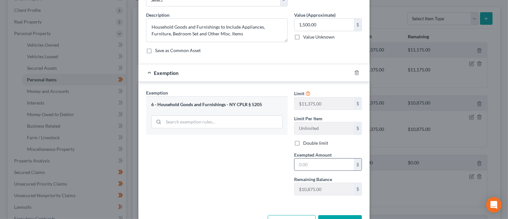
click at [316, 162] on input "text" at bounding box center [324, 164] width 59 height 12
type input "1,500.00"
click at [204, 187] on div "Exemption Set must be selected for CA. Exemption * 6 - Household Goods and Furn…" at bounding box center [217, 144] width 148 height 111
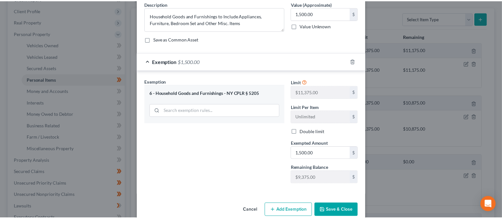
scroll to position [65, 0]
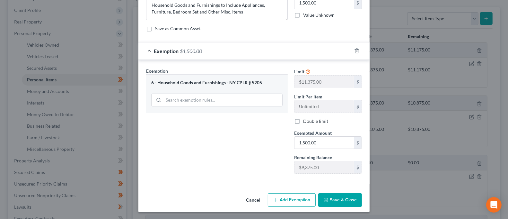
click at [333, 199] on button "Save & Close" at bounding box center [340, 199] width 44 height 13
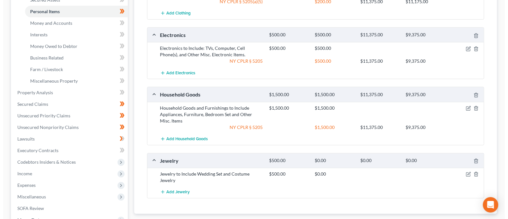
scroll to position [171, 0]
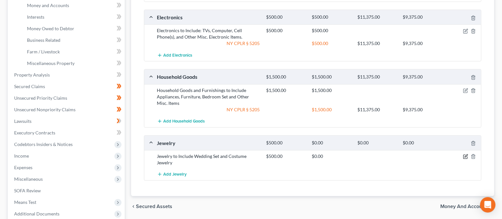
click at [464, 156] on icon "button" at bounding box center [465, 156] width 5 height 5
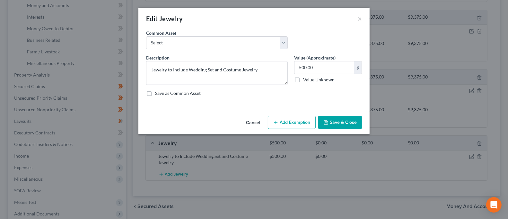
click at [300, 118] on button "Add Exemption" at bounding box center [292, 122] width 48 height 13
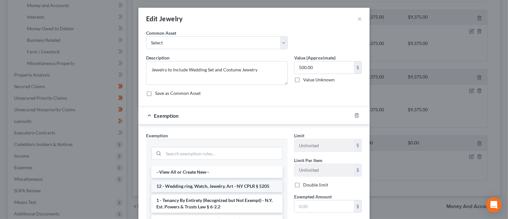
click at [231, 183] on li "12 - Wedding ring, Watch, Jewelry, Art - NY CPLR § 5205" at bounding box center [216, 186] width 131 height 12
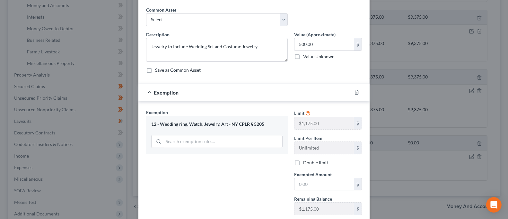
scroll to position [43, 0]
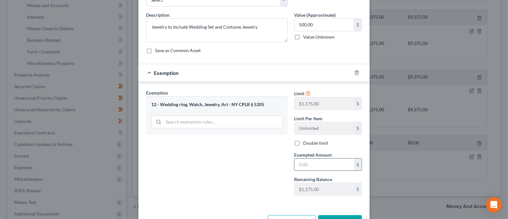
click at [309, 161] on input "text" at bounding box center [324, 164] width 59 height 12
type input "500.00"
click at [215, 169] on div "Exemption Set must be selected for CA. Exemption * 12 - Wedding ring, Watch, Je…" at bounding box center [217, 144] width 148 height 111
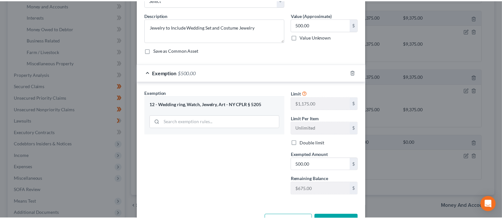
scroll to position [65, 0]
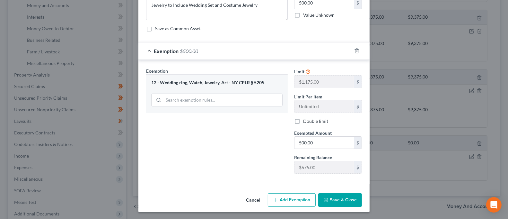
click at [332, 199] on button "Save & Close" at bounding box center [340, 199] width 44 height 13
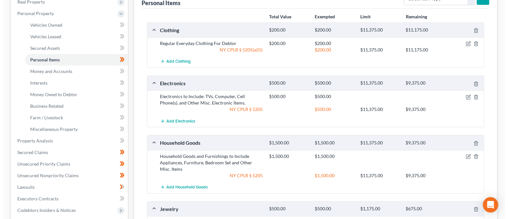
scroll to position [43, 0]
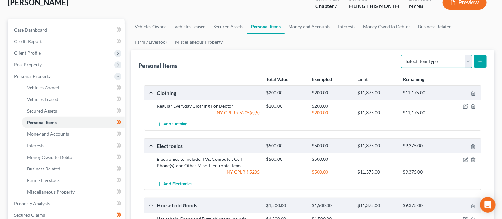
click at [430, 62] on select "Select Item Type Clothing Collectibles Of Value Electronics Firearms Household …" at bounding box center [436, 61] width 71 height 13
select select "collectibles_of_value"
click at [402, 55] on select "Select Item Type Clothing Collectibles Of Value Electronics Firearms Household …" at bounding box center [436, 61] width 71 height 13
click at [485, 60] on button "submit" at bounding box center [480, 61] width 13 height 13
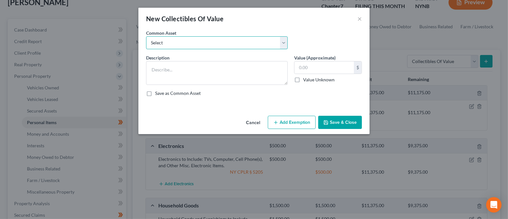
click at [220, 41] on select "Select Family Photographs and Keep Sake Items Family Photographs and Books" at bounding box center [217, 42] width 142 height 13
select select "1"
click at [146, 36] on select "Select Family Photographs and Keep Sake Items Family Photographs and Books" at bounding box center [217, 42] width 142 height 13
type textarea "Family Photographs and Books"
type input "200.00"
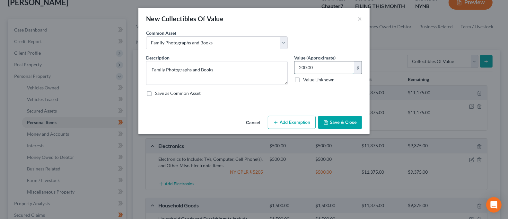
click at [319, 68] on input "200.00" at bounding box center [324, 67] width 59 height 12
click at [250, 99] on div "Description * Family Photographs and Books Value (Approximate) 200.00 $ Value U…" at bounding box center [254, 77] width 222 height 47
click at [298, 119] on button "Add Exemption" at bounding box center [292, 122] width 48 height 13
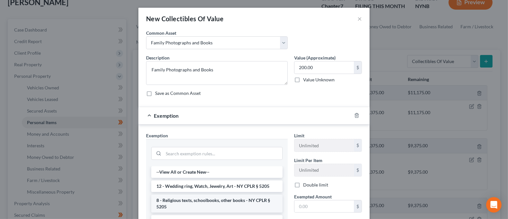
click at [236, 203] on li "8 - Religious texts, schoolbooks, other books - NY CPLR § 5205" at bounding box center [216, 203] width 131 height 18
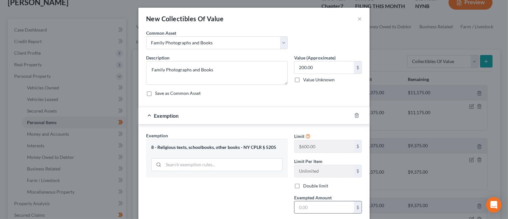
click at [317, 206] on input "text" at bounding box center [324, 207] width 59 height 12
type input "200.00"
click at [236, 198] on div "Exemption Set must be selected for CA. Exemption * 8 - Religious texts, schoolb…" at bounding box center [217, 187] width 148 height 111
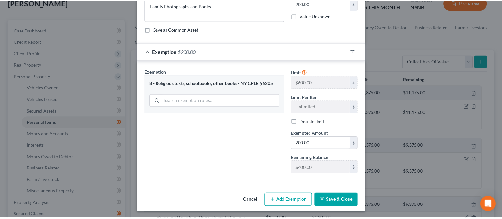
scroll to position [65, 0]
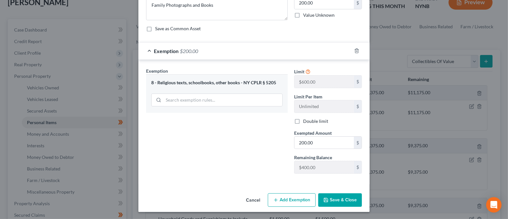
click at [335, 199] on button "Save & Close" at bounding box center [340, 199] width 44 height 13
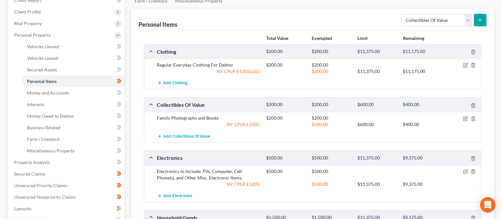
scroll to position [43, 0]
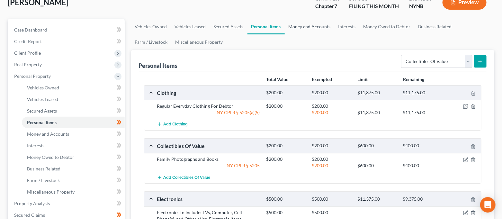
click at [308, 27] on link "Money and Accounts" at bounding box center [310, 26] width 50 height 15
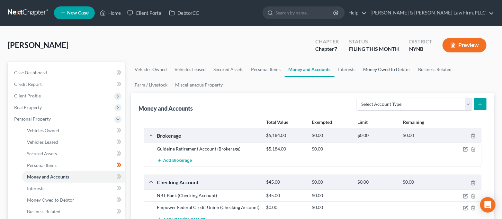
click at [369, 68] on link "Money Owed to Debtor" at bounding box center [387, 69] width 55 height 15
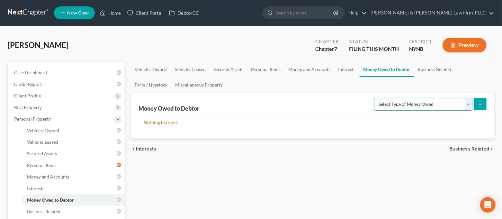
click at [410, 109] on select "Select Type of Money Owed Accounts Receivable Alimony Child Support Claims Agai…" at bounding box center [423, 104] width 98 height 13
select select "expected_tax_refund"
click at [375, 98] on select "Select Type of Money Owed Accounts Receivable Alimony Child Support Claims Agai…" at bounding box center [423, 104] width 98 height 13
click at [483, 107] on button "submit" at bounding box center [480, 104] width 13 height 13
select select "0"
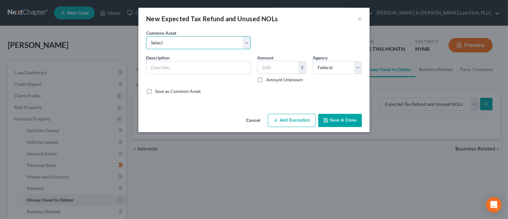
click at [222, 46] on select "Select 2025Tax Refund-State 2025 Tax Refund-Federal 2024 Tax Refund-Federal 202…" at bounding box center [198, 42] width 105 height 13
select select "1"
click at [146, 36] on select "Select 2025Tax Refund-State 2025 Tax Refund-Federal 2024 Tax Refund-Federal 202…" at bounding box center [198, 42] width 105 height 13
type input "2025 Tax Refund-Federal"
type input "0.00"
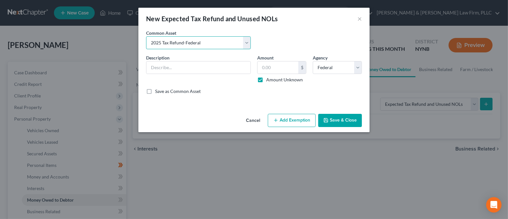
checkbox input "true"
click at [337, 119] on button "Save & Close" at bounding box center [340, 120] width 44 height 13
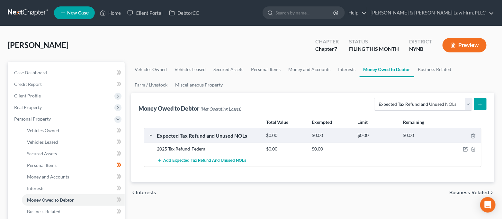
click at [481, 104] on icon "submit" at bounding box center [479, 104] width 5 height 5
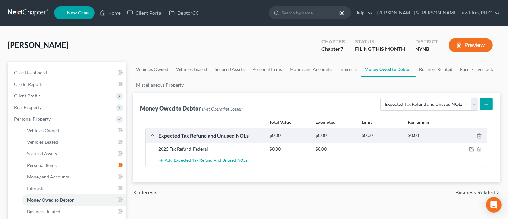
select select "0"
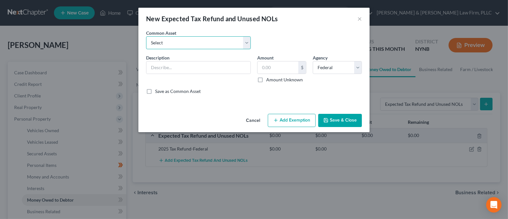
click at [203, 45] on select "Select 2025Tax Refund-State 2025 Tax Refund-Federal 2024 Tax Refund-Federal 202…" at bounding box center [198, 42] width 105 height 13
select select "4"
click at [146, 36] on select "Select 2025Tax Refund-State 2025 Tax Refund-Federal 2024 Tax Refund-Federal 202…" at bounding box center [198, 42] width 105 height 13
type input "2025 Tax Refund-State"
type input "0.00"
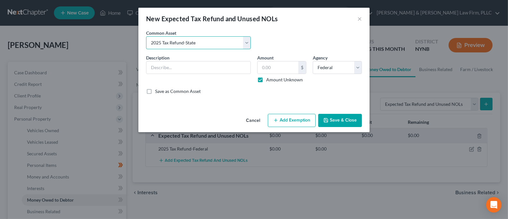
checkbox input "true"
click at [343, 58] on div "Agency Select Federal State Local" at bounding box center [338, 68] width 56 height 29
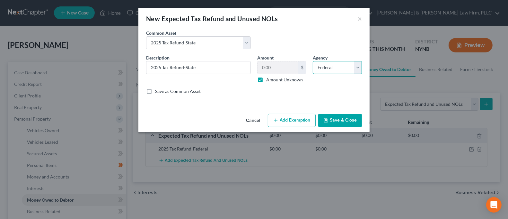
click at [342, 72] on select "Select Federal State Local" at bounding box center [337, 67] width 49 height 13
select select "1"
click at [313, 61] on select "Select Federal State Local" at bounding box center [337, 67] width 49 height 13
click at [341, 117] on button "Save & Close" at bounding box center [340, 120] width 44 height 13
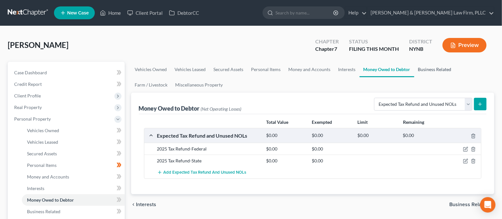
drag, startPoint x: 429, startPoint y: 68, endPoint x: 414, endPoint y: 76, distance: 17.1
click at [430, 68] on link "Business Related" at bounding box center [434, 69] width 41 height 15
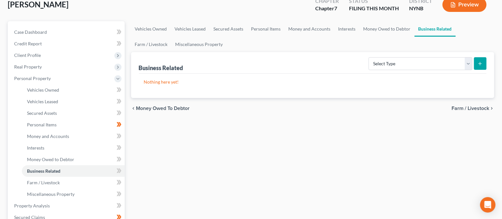
scroll to position [85, 0]
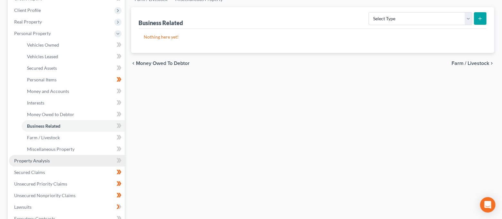
click at [48, 162] on span "Property Analysis" at bounding box center [32, 160] width 36 height 5
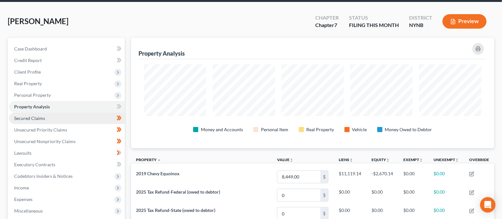
scroll to position [43, 0]
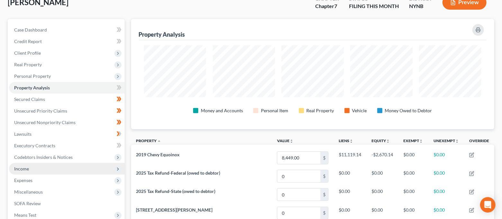
click at [50, 170] on span "Income" at bounding box center [67, 169] width 116 height 12
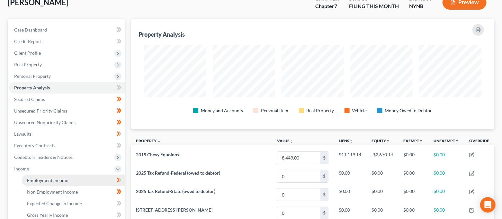
click at [54, 181] on span "Employment Income" at bounding box center [47, 179] width 41 height 5
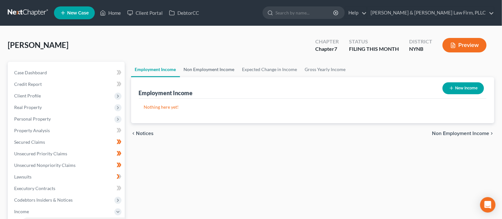
click at [198, 68] on link "Non Employment Income" at bounding box center [209, 69] width 58 height 15
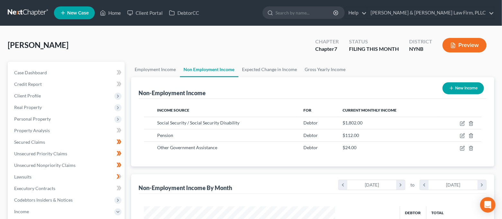
scroll to position [115, 205]
click at [54, 96] on span "Client Profile" at bounding box center [67, 96] width 116 height 12
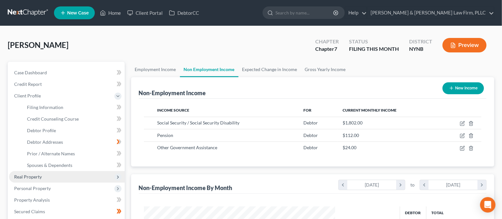
click at [50, 177] on span "Real Property" at bounding box center [67, 177] width 116 height 12
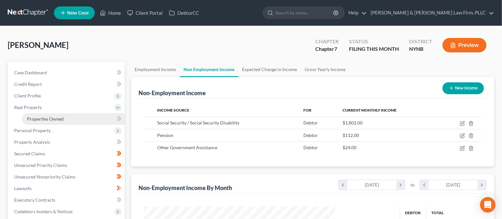
click at [64, 115] on link "Properties Owned" at bounding box center [73, 119] width 103 height 12
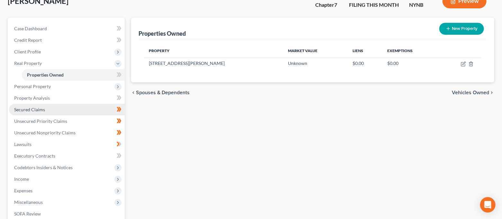
scroll to position [43, 0]
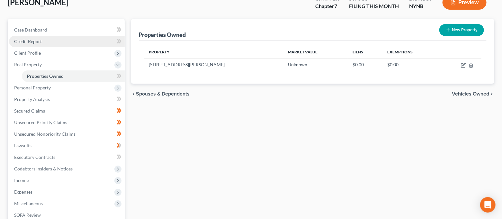
click at [49, 42] on link "Credit Report" at bounding box center [67, 42] width 116 height 12
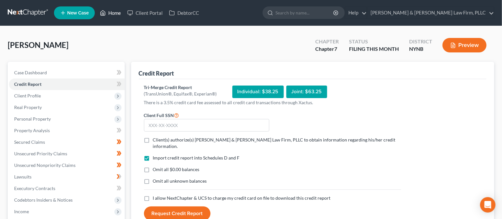
click at [111, 17] on link "Home" at bounding box center [110, 13] width 27 height 12
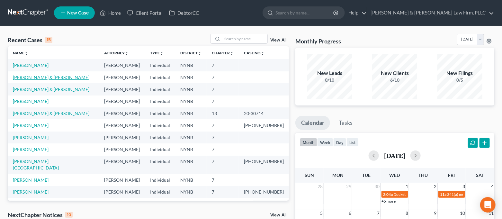
click at [46, 78] on link "[PERSON_NAME] & [PERSON_NAME]" at bounding box center [51, 77] width 76 height 5
select select "4"
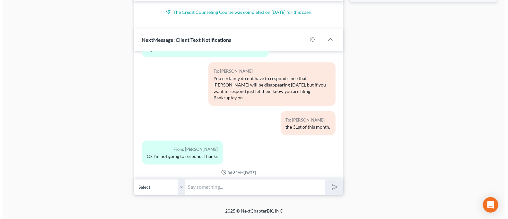
scroll to position [1253, 0]
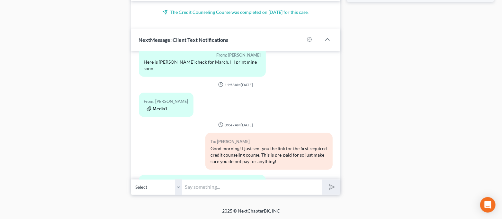
click at [162, 106] on button "Media1" at bounding box center [157, 108] width 21 height 5
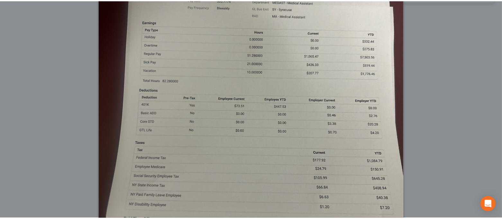
scroll to position [0, 0]
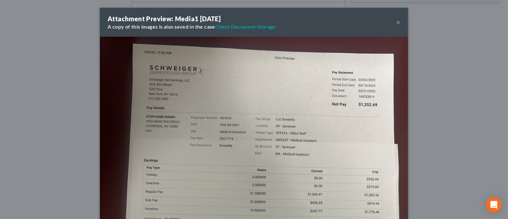
click at [396, 22] on button "×" at bounding box center [398, 22] width 4 height 8
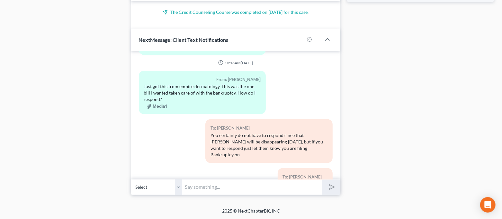
scroll to position [1424, 0]
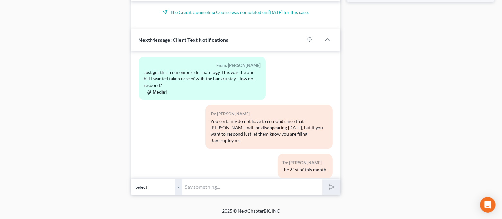
click at [161, 90] on button "Media1" at bounding box center [157, 92] width 21 height 5
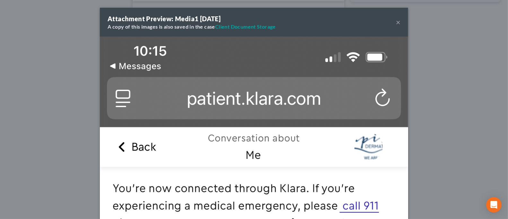
click at [396, 22] on button "×" at bounding box center [398, 22] width 4 height 8
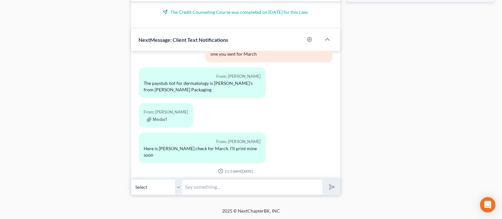
scroll to position [1167, 0]
click at [163, 116] on button "Media1" at bounding box center [157, 118] width 21 height 5
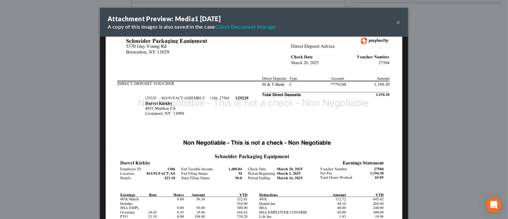
click at [396, 23] on button "×" at bounding box center [398, 22] width 4 height 8
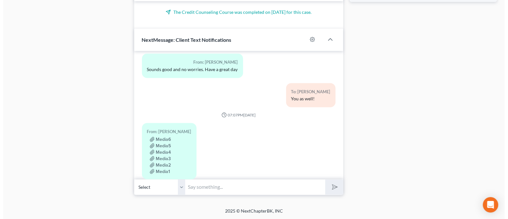
scroll to position [524, 0]
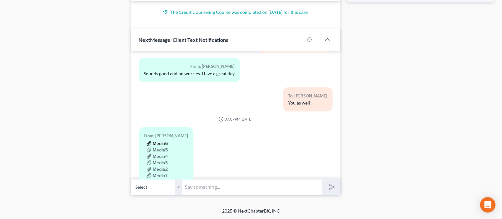
click at [165, 141] on button "Media6" at bounding box center [158, 143] width 22 height 5
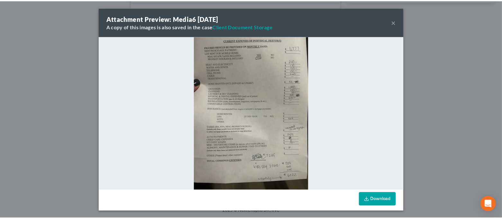
scroll to position [0, 0]
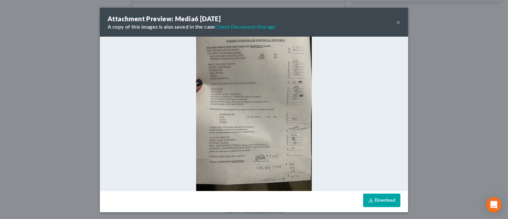
click at [396, 23] on button "×" at bounding box center [398, 22] width 4 height 8
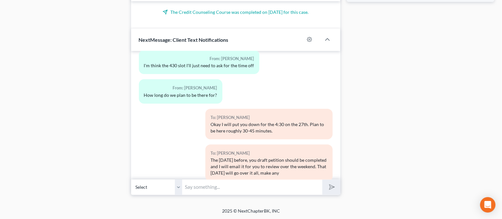
scroll to position [1980, 0]
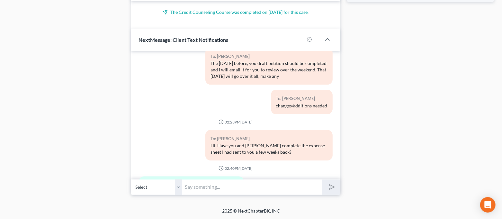
click at [243, 180] on input "text" at bounding box center [252, 187] width 140 height 16
drag, startPoint x: 104, startPoint y: 147, endPoint x: 97, endPoint y: 58, distance: 88.6
click at [235, 189] on input "text" at bounding box center [252, 187] width 140 height 16
click at [238, 187] on input "My apologizes!" at bounding box center [252, 187] width 140 height 16
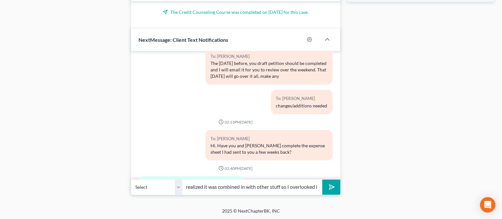
scroll to position [0, 49]
type input "My apologizes! Just realized it was combined in with other stuff so I overlooke…"
click at [322, 180] on button "submit" at bounding box center [331, 187] width 18 height 15
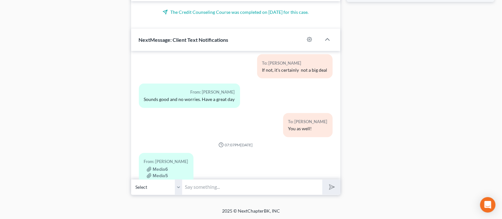
scroll to position [517, 0]
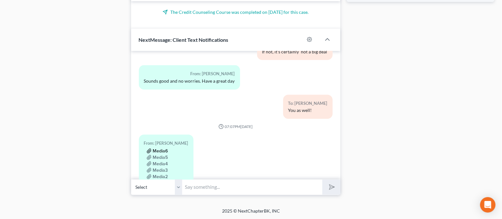
click at [166, 148] on button "Media6" at bounding box center [158, 150] width 22 height 5
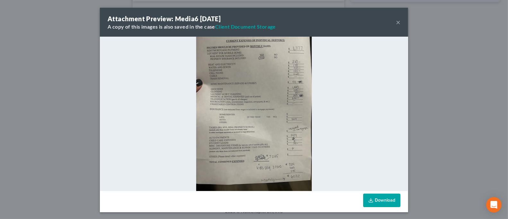
drag, startPoint x: 266, startPoint y: 97, endPoint x: 243, endPoint y: 95, distance: 23.5
click at [243, 95] on img at bounding box center [254, 114] width 116 height 154
drag, startPoint x: 396, startPoint y: 24, endPoint x: 403, endPoint y: 22, distance: 7.6
click at [396, 24] on button "×" at bounding box center [398, 22] width 4 height 8
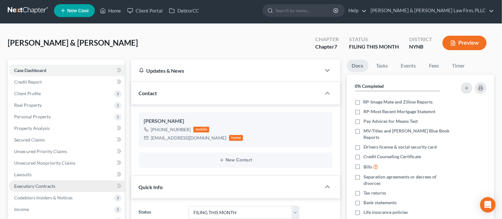
scroll to position [85, 0]
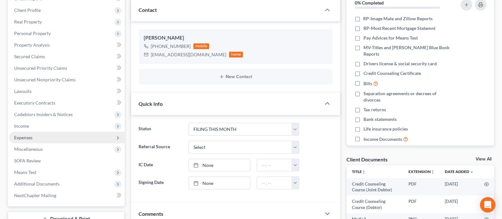
drag, startPoint x: 33, startPoint y: 138, endPoint x: 40, endPoint y: 137, distance: 7.1
click at [33, 138] on span "Expenses" at bounding box center [67, 138] width 116 height 12
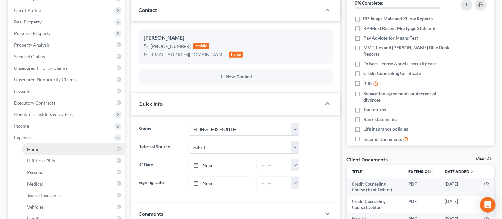
click at [41, 145] on link "Home" at bounding box center [73, 149] width 103 height 12
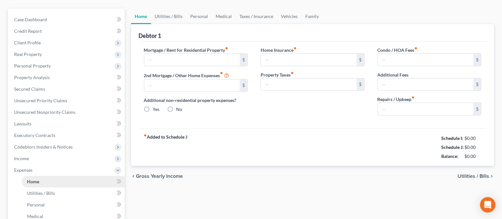
type input "0.00"
radio input "true"
type input "0.00"
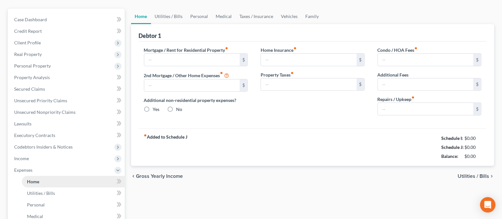
type input "0.00"
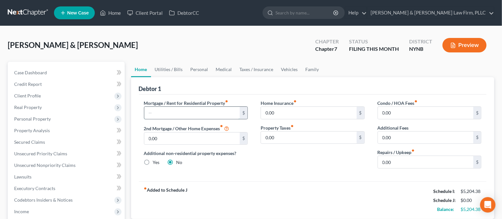
click at [173, 111] on input "text" at bounding box center [192, 113] width 96 height 12
drag, startPoint x: 173, startPoint y: 111, endPoint x: 124, endPoint y: 117, distance: 49.5
type input "1,777.00"
click at [399, 159] on input "0.00" at bounding box center [426, 162] width 96 height 12
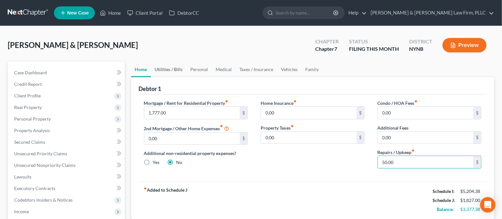
type input "50.00"
click at [174, 69] on link "Utilities / Bills" at bounding box center [169, 69] width 36 height 15
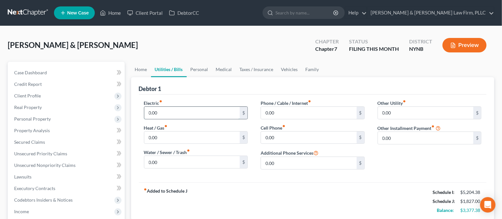
click at [172, 109] on input "0.00" at bounding box center [192, 113] width 96 height 12
type input "175.00"
click at [181, 142] on input "0.00" at bounding box center [192, 137] width 96 height 12
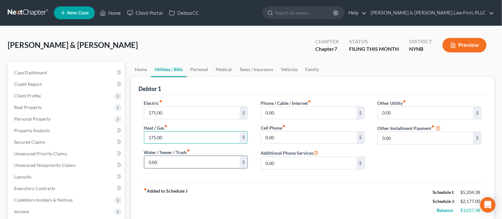
type input "175.00"
click at [184, 160] on input "0.00" at bounding box center [192, 162] width 96 height 12
type input "150.00"
click at [228, 179] on div "Electric fiber_manual_record 175.00 $ Heat / Gas fiber_manual_record 175.00 $ W…" at bounding box center [313, 138] width 348 height 88
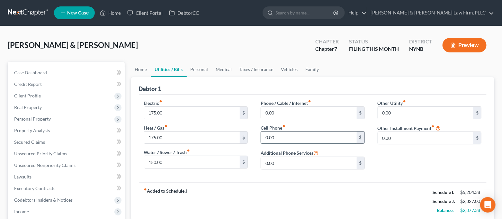
click at [288, 134] on input "0.00" at bounding box center [309, 137] width 96 height 12
type input "150.00"
click at [285, 112] on input "0.00" at bounding box center [309, 113] width 96 height 12
type input "3"
type input "250.00"
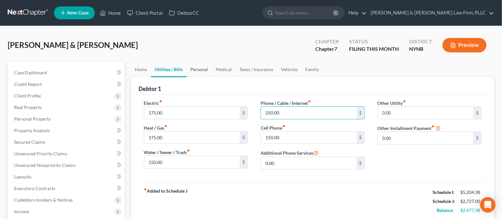
click at [205, 70] on link "Personal" at bounding box center [199, 69] width 25 height 15
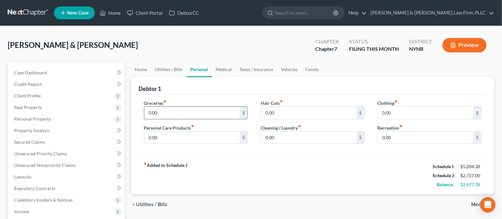
click at [187, 113] on input "0.00" at bounding box center [192, 113] width 96 height 12
type input "1,200.00"
click at [171, 135] on input "0.00" at bounding box center [192, 137] width 96 height 12
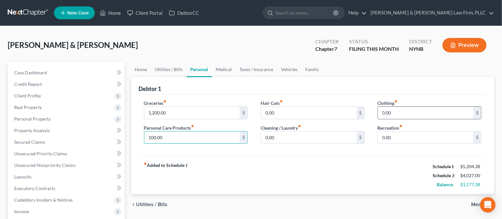
type input "100.00"
click at [399, 114] on input "0.00" at bounding box center [426, 113] width 96 height 12
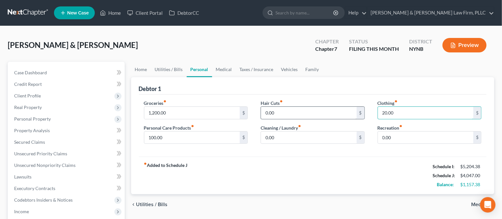
type input "20.00"
click at [332, 114] on input "0.00" at bounding box center [309, 113] width 96 height 12
type input "15.00"
click at [402, 138] on input "0.00" at bounding box center [426, 137] width 96 height 12
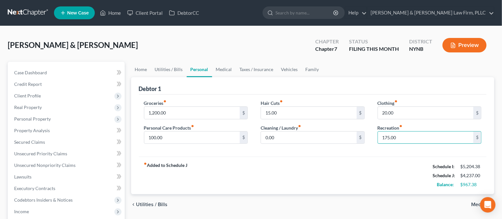
type input "175.00"
click at [363, 169] on div "fiber_manual_record Added to Schedule J Schedule I: $5,204.38 Schedule J: $4,23…" at bounding box center [313, 175] width 348 height 38
click at [222, 67] on link "Medical" at bounding box center [224, 69] width 24 height 15
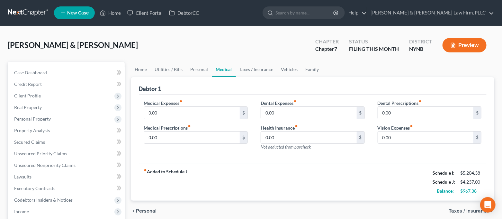
click at [182, 120] on div "Medical Expenses fiber_manual_record 0.00 $ Medical Prescriptions fiber_manual_…" at bounding box center [196, 128] width 117 height 56
click at [182, 116] on input "0.00" at bounding box center [192, 113] width 96 height 12
type input "150.00"
click at [253, 68] on link "Taxes / Insurance" at bounding box center [256, 69] width 41 height 15
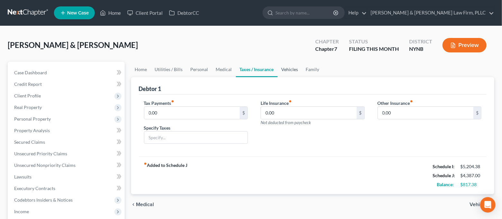
click at [285, 69] on link "Vehicles" at bounding box center [290, 69] width 24 height 15
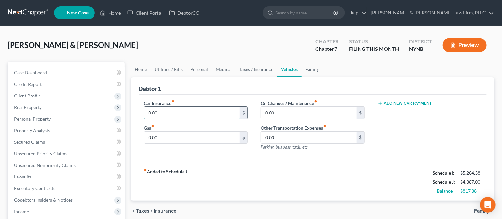
click at [182, 115] on input "0.00" at bounding box center [192, 113] width 96 height 12
type input "329.00"
click at [170, 138] on input "0.00" at bounding box center [192, 137] width 96 height 12
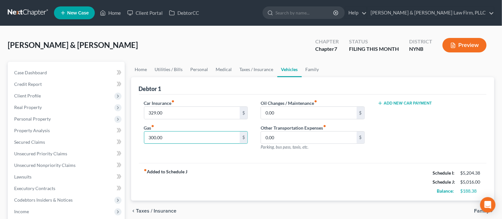
type input "300.00"
click at [162, 54] on div "[PERSON_NAME] & [PERSON_NAME] Upgraded Chapter Chapter 7 Status FILING THIS MON…" at bounding box center [251, 48] width 486 height 28
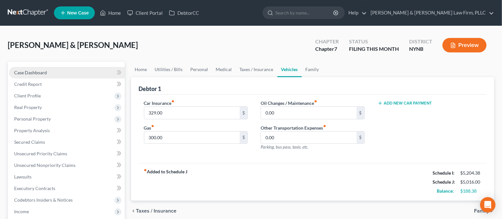
click at [85, 70] on link "Case Dashboard" at bounding box center [67, 73] width 116 height 12
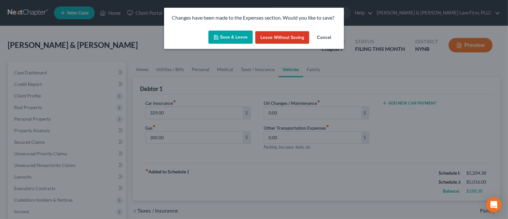
click at [226, 37] on button "Save & Leave" at bounding box center [231, 37] width 44 height 13
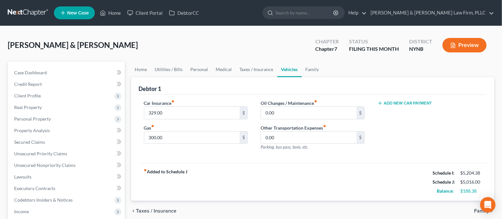
select select "4"
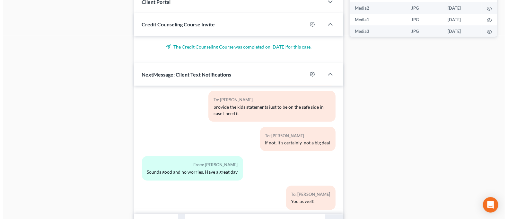
scroll to position [517, 0]
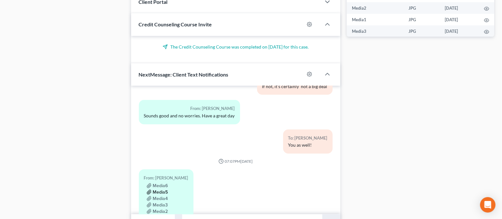
click at [162, 190] on button "Media5" at bounding box center [158, 192] width 22 height 5
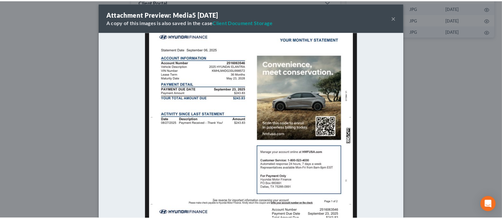
scroll to position [0, 0]
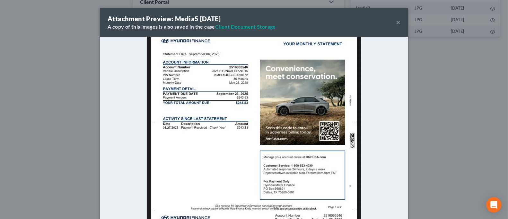
click at [392, 24] on div "Attachment Preview: Media5 [DATE] A copy of this images is also saved in the ca…" at bounding box center [254, 22] width 308 height 29
click at [396, 22] on button "×" at bounding box center [398, 22] width 4 height 8
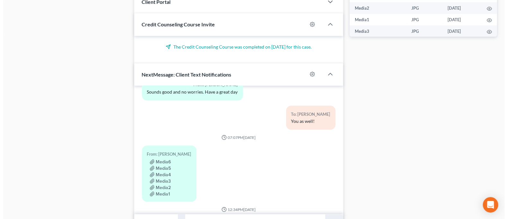
scroll to position [560, 0]
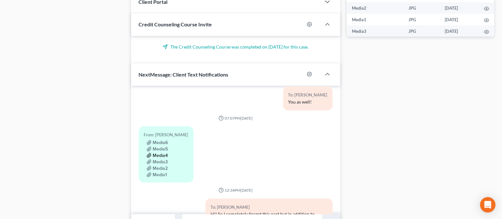
click at [166, 153] on button "Media4" at bounding box center [158, 155] width 22 height 5
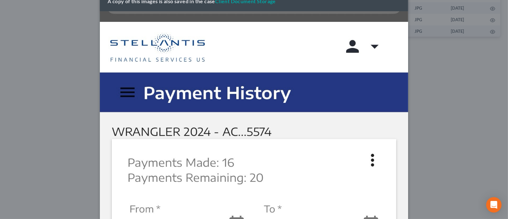
scroll to position [0, 0]
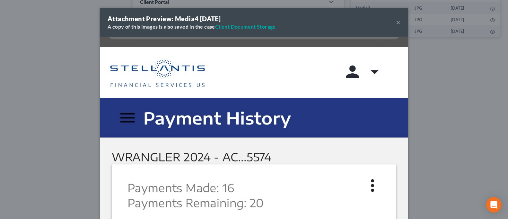
click at [396, 21] on button "×" at bounding box center [398, 22] width 4 height 8
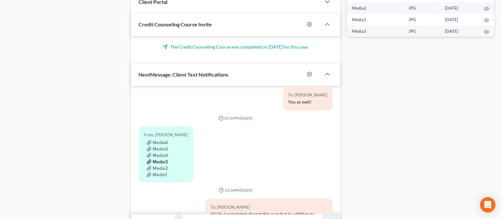
click at [164, 159] on button "Media3" at bounding box center [158, 161] width 22 height 5
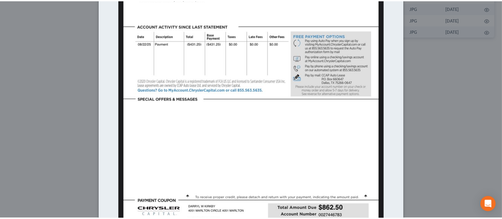
scroll to position [257, 0]
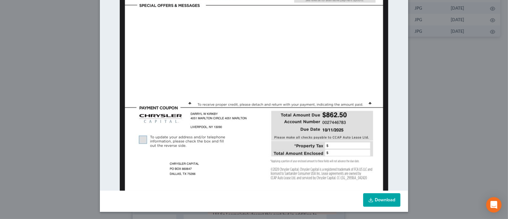
click at [78, 131] on div "Attachment Preview: Media3 [DATE] A copy of this images is also saved in the ca…" at bounding box center [254, 109] width 508 height 219
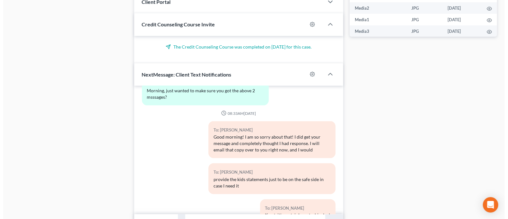
scroll to position [560, 0]
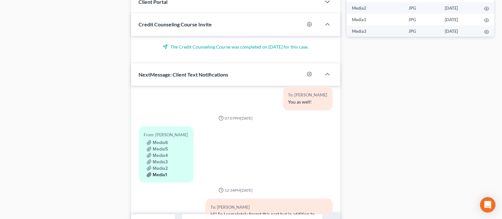
click at [156, 172] on button "Media1" at bounding box center [157, 174] width 21 height 5
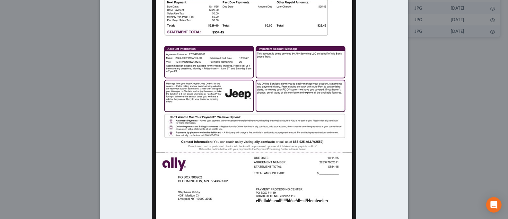
scroll to position [0, 0]
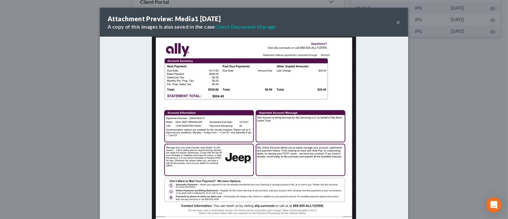
click at [104, 138] on div at bounding box center [254, 165] width 308 height 257
click at [396, 21] on button "×" at bounding box center [398, 22] width 4 height 8
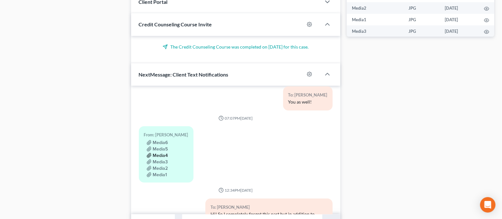
click at [165, 153] on button "Media4" at bounding box center [158, 155] width 22 height 5
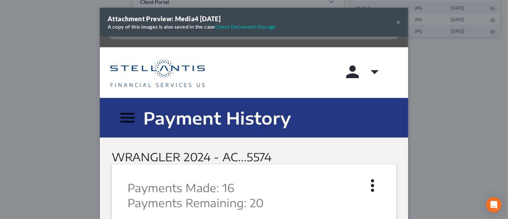
click at [396, 22] on button "×" at bounding box center [398, 22] width 4 height 8
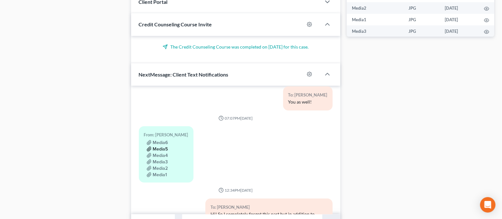
click at [163, 147] on button "Media5" at bounding box center [158, 149] width 22 height 5
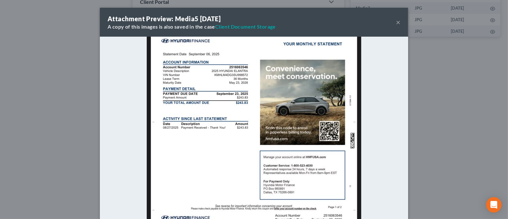
click at [396, 22] on button "×" at bounding box center [398, 22] width 4 height 8
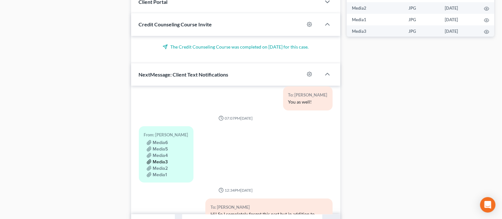
click at [164, 159] on button "Media3" at bounding box center [158, 161] width 22 height 5
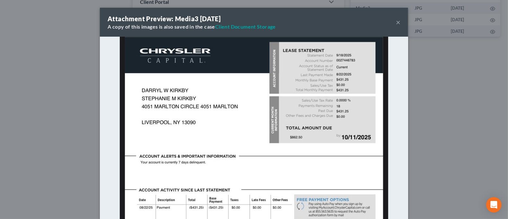
click at [396, 24] on button "×" at bounding box center [398, 22] width 4 height 8
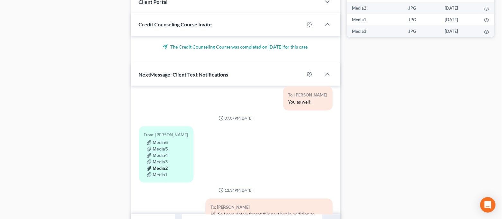
click at [158, 166] on button "Media2" at bounding box center [158, 168] width 22 height 5
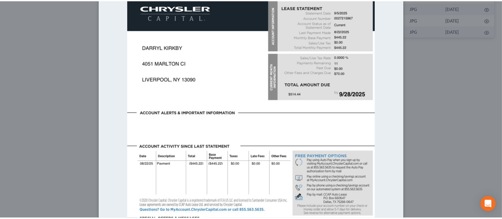
scroll to position [0, 0]
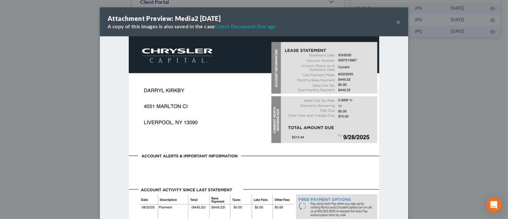
click at [405, 122] on div "Attachment Preview: Media2 [DATE] A copy of this images is also saved in the ca…" at bounding box center [254, 109] width 508 height 219
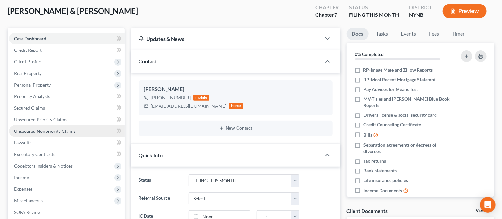
scroll to position [85, 0]
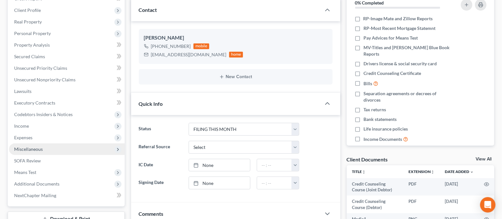
drag, startPoint x: 48, startPoint y: 148, endPoint x: 53, endPoint y: 148, distance: 5.2
click at [48, 148] on span "Miscellaneous" at bounding box center [67, 149] width 116 height 12
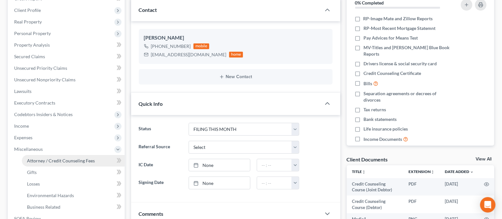
click at [61, 159] on span "Attorney / Credit Counseling Fees" at bounding box center [61, 160] width 68 height 5
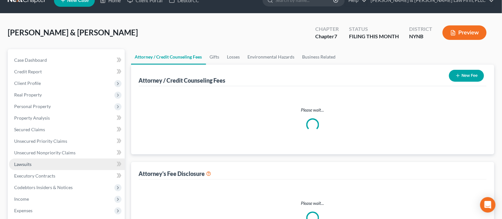
select select "0"
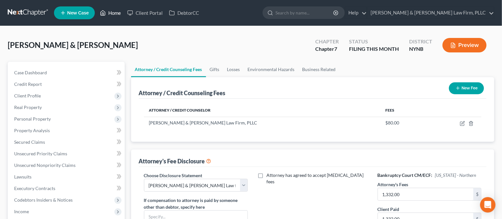
click at [118, 15] on link "Home" at bounding box center [110, 13] width 27 height 12
